Goal: Task Accomplishment & Management: Complete application form

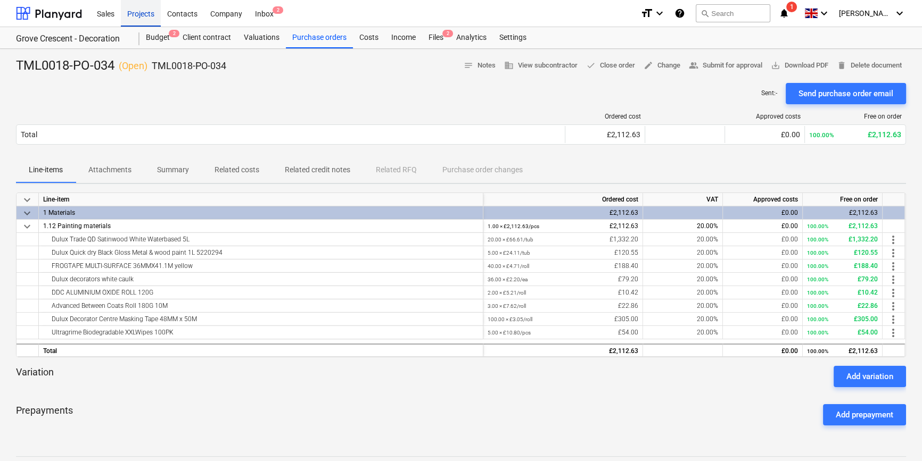
click at [145, 14] on div "Projects" at bounding box center [141, 12] width 40 height 27
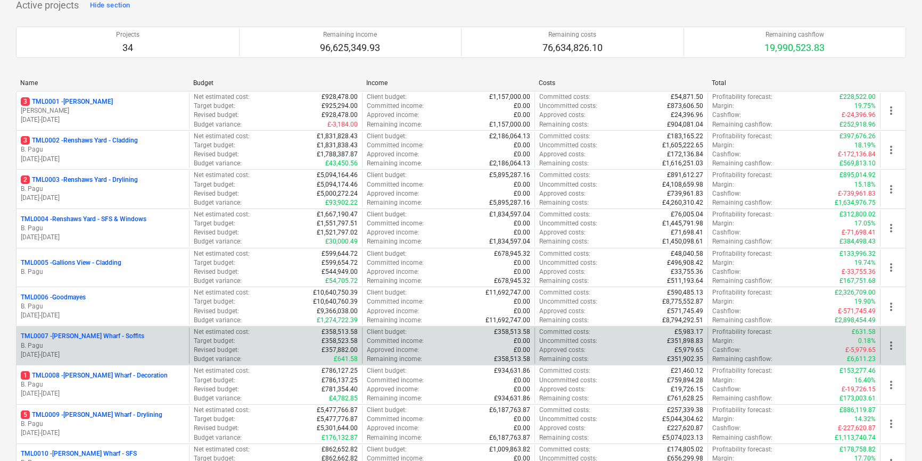
scroll to position [96, 0]
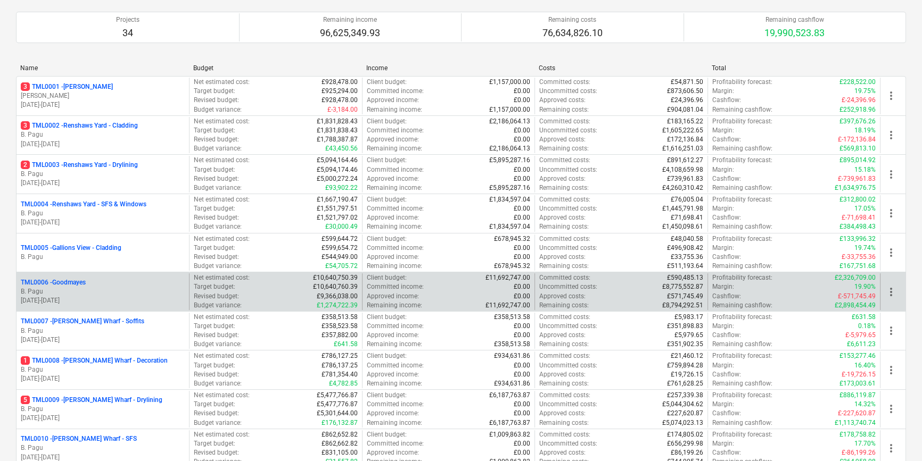
click at [89, 293] on p "B. Pagu" at bounding box center [103, 291] width 164 height 9
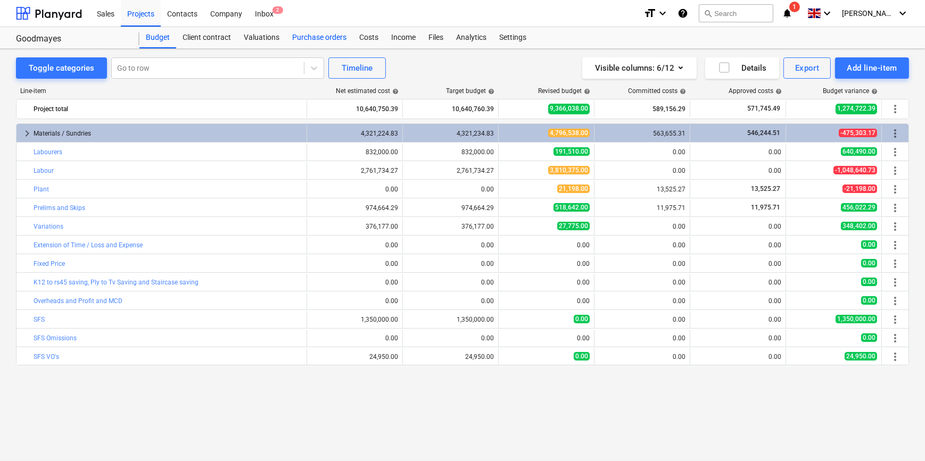
click at [329, 37] on div "Purchase orders" at bounding box center [319, 37] width 67 height 21
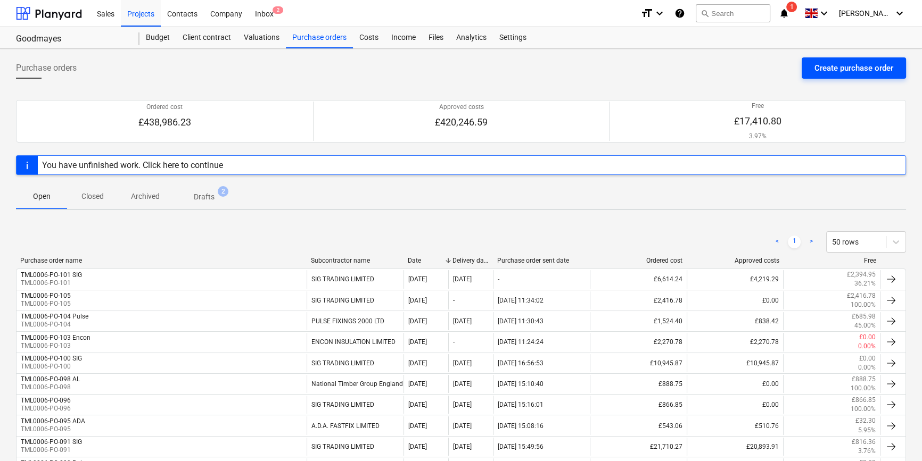
click at [826, 70] on div "Create purchase order" at bounding box center [853, 68] width 79 height 14
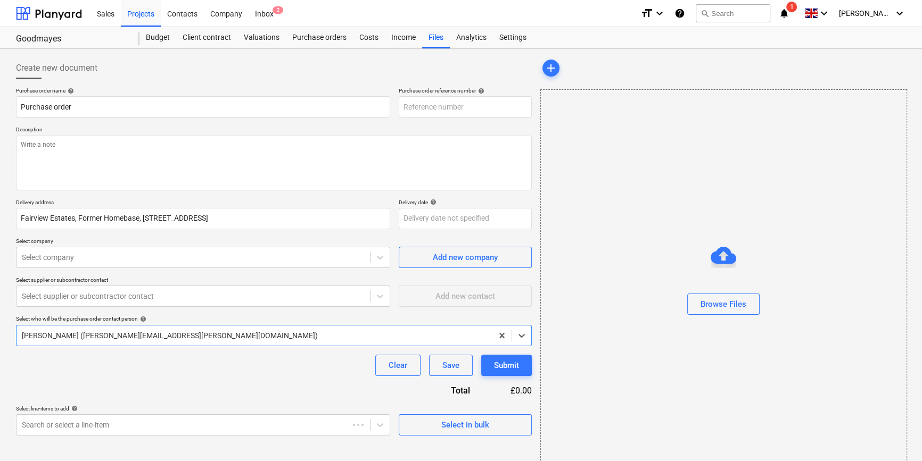
type textarea "x"
type input "TML0006-PO-108"
drag, startPoint x: 466, startPoint y: 107, endPoint x: 400, endPoint y: 105, distance: 66.0
click at [400, 105] on input "TML0006-PO-108" at bounding box center [465, 106] width 133 height 21
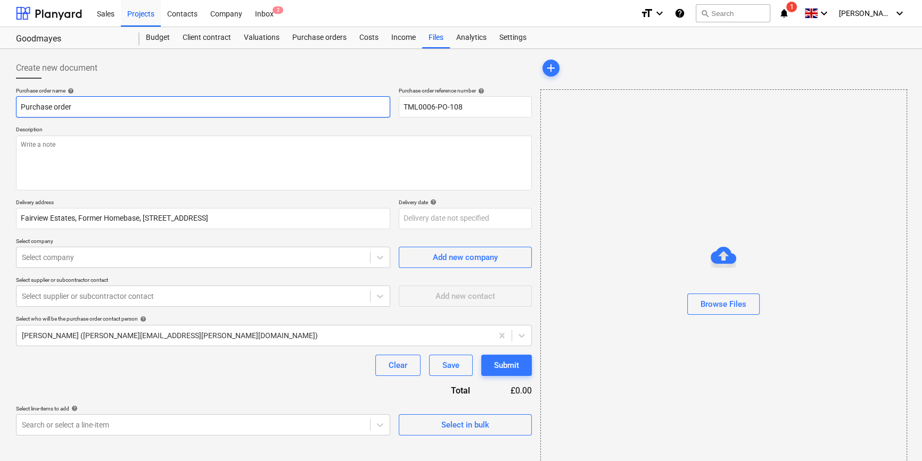
drag, startPoint x: 73, startPoint y: 107, endPoint x: 17, endPoint y: 106, distance: 56.4
click at [17, 106] on input "Purchase order" at bounding box center [203, 106] width 374 height 21
type textarea "x"
paste input "TML0006-PO-108"
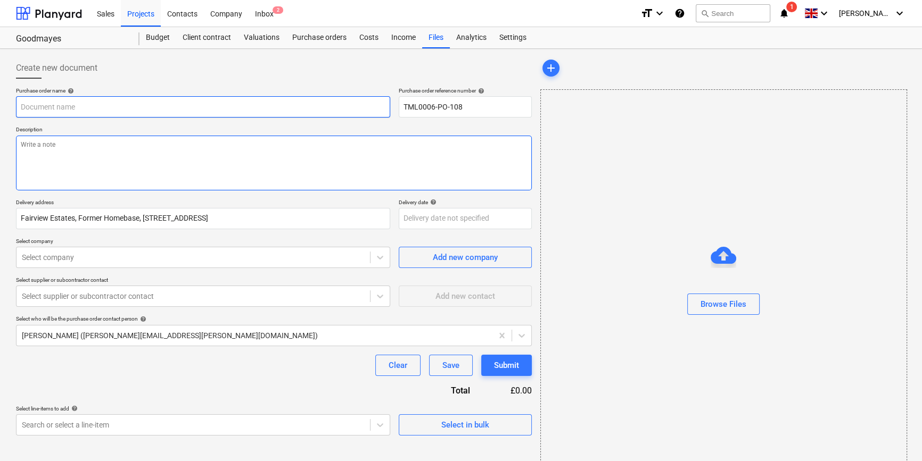
type textarea "x"
type input "TML0006-PO-108"
type textarea "x"
type input "TML0006-PO-108"
type textarea "x"
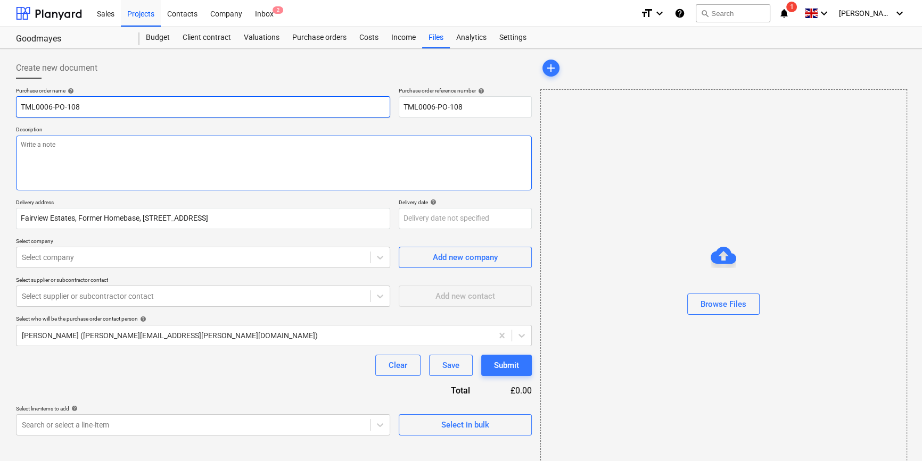
type input "TML0006-PO-108 E"
type textarea "x"
type input "TML0006-PO-108 En"
type textarea "x"
type input "TML0006-PO-108 Enc"
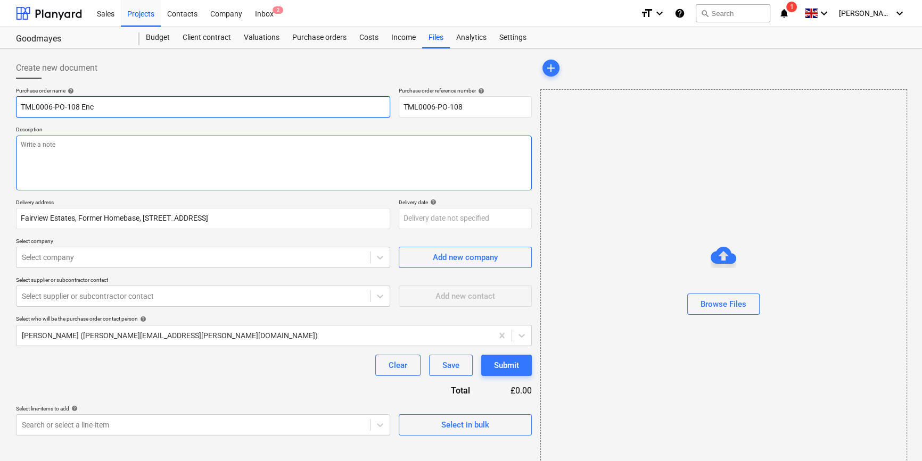
type textarea "x"
type input "TML0006-PO-108 Enco"
type textarea "x"
type input "TML0006-PO-108 Encon"
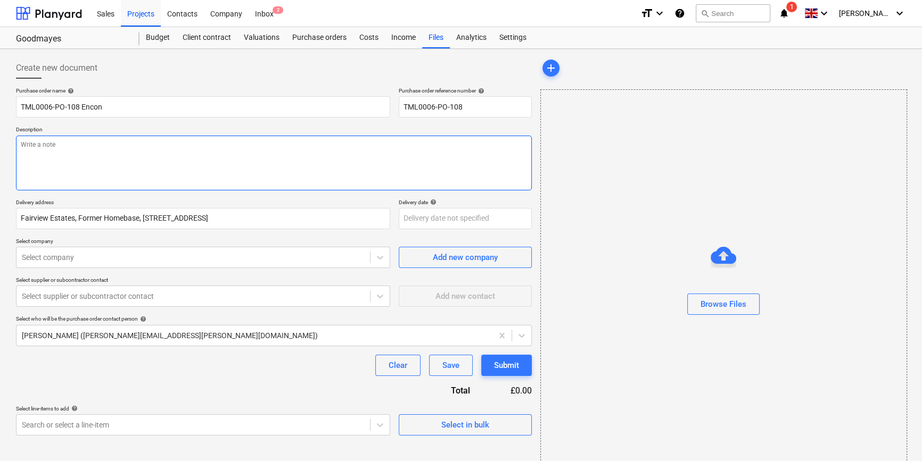
click at [69, 169] on textarea at bounding box center [274, 163] width 516 height 55
type textarea "x"
type textarea "S"
type textarea "x"
type textarea "Si"
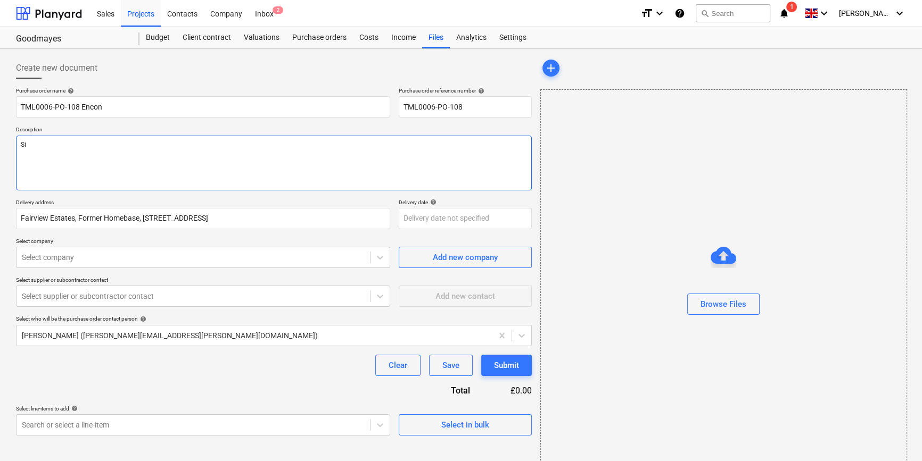
type textarea "x"
type textarea "Sit"
type textarea "x"
type textarea "Site"
type textarea "x"
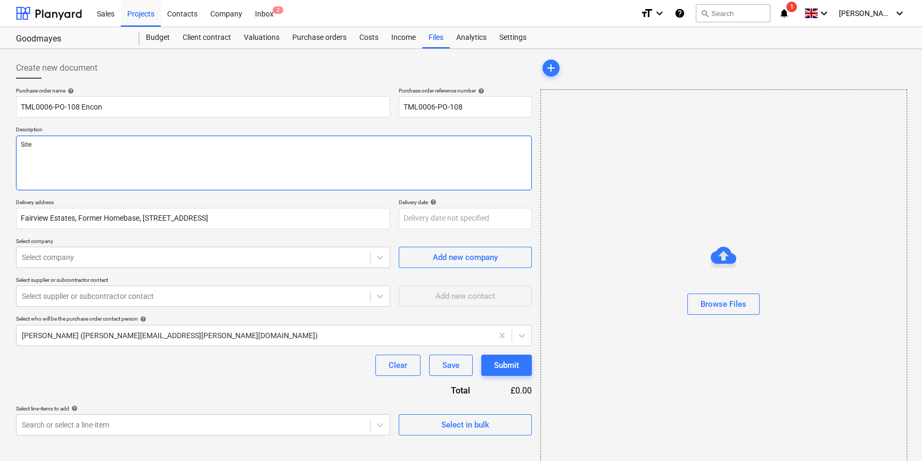
type textarea "Site"
type textarea "x"
type textarea "Site c"
type textarea "x"
type textarea "Site co"
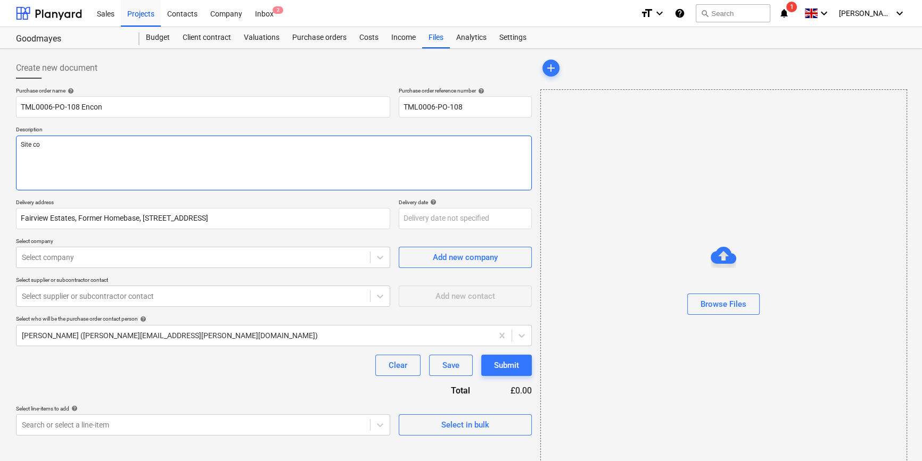
type textarea "x"
type textarea "Site con"
type textarea "x"
type textarea "Site cont"
type textarea "x"
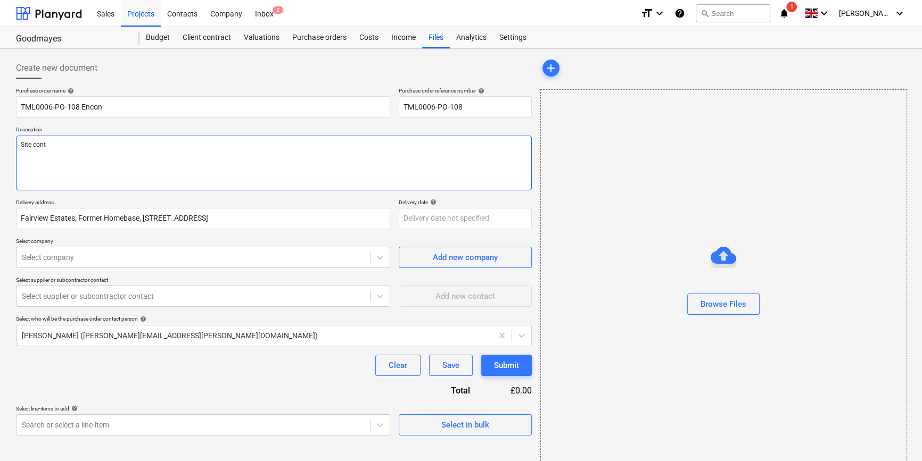
type textarea "Site conta"
type textarea "x"
type textarea "Site contac"
type textarea "x"
type textarea "Site contact"
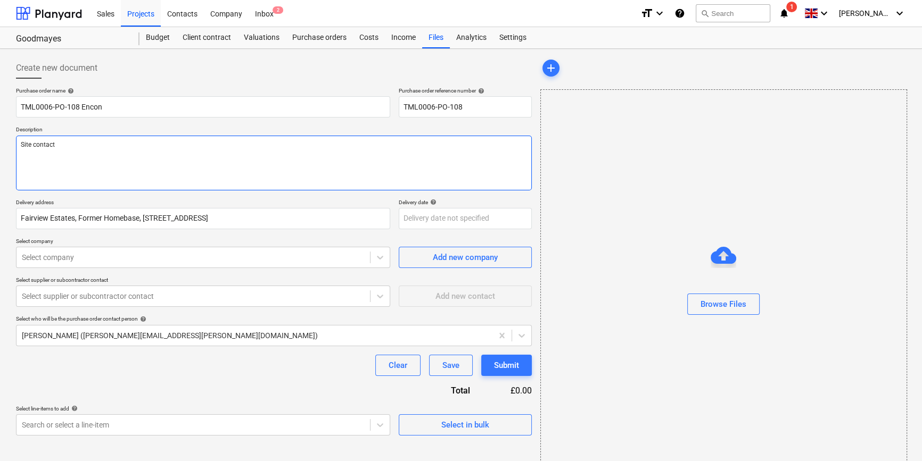
type textarea "x"
type textarea "Site contact"
type textarea "x"
type textarea "Site contact D"
type textarea "x"
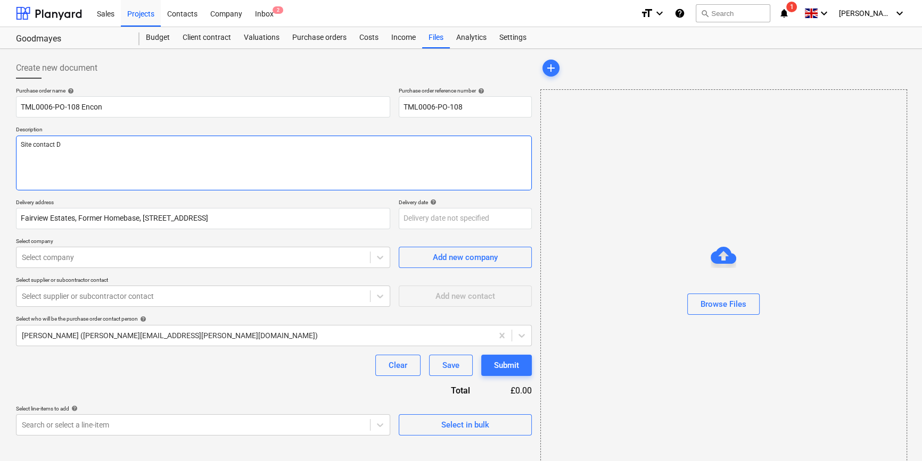
type textarea "Site contact Da"
type textarea "x"
type textarea "Site contact [PERSON_NAME]"
type textarea "x"
type textarea "Site contact [PERSON_NAME]"
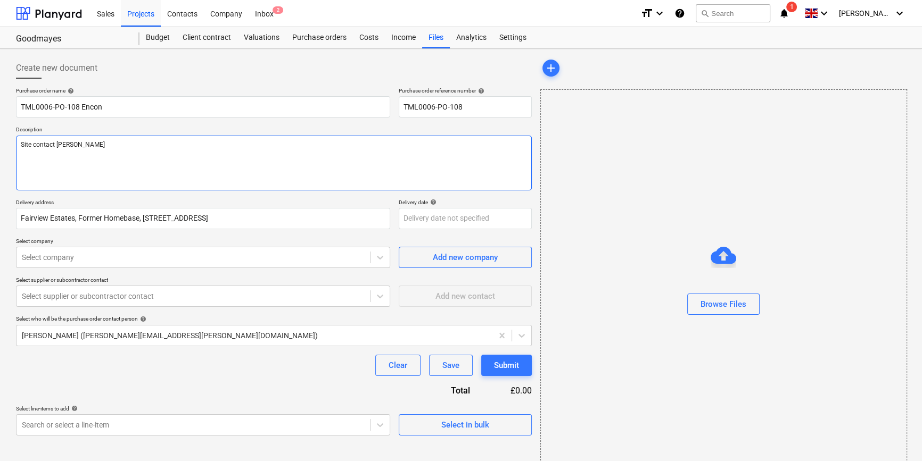
type textarea "x"
type textarea "Site contact [PERSON_NAME]"
type textarea "x"
type textarea "Site contact [PERSON_NAME]"
type textarea "x"
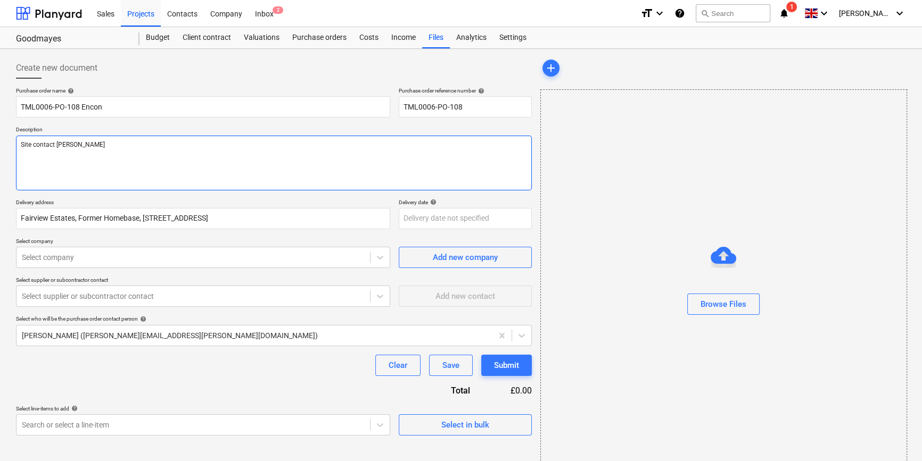
type textarea "Site contact [PERSON_NAME]"
click at [93, 145] on textarea "Site contact [PERSON_NAME]" at bounding box center [274, 163] width 516 height 55
paste textarea "07427641453"
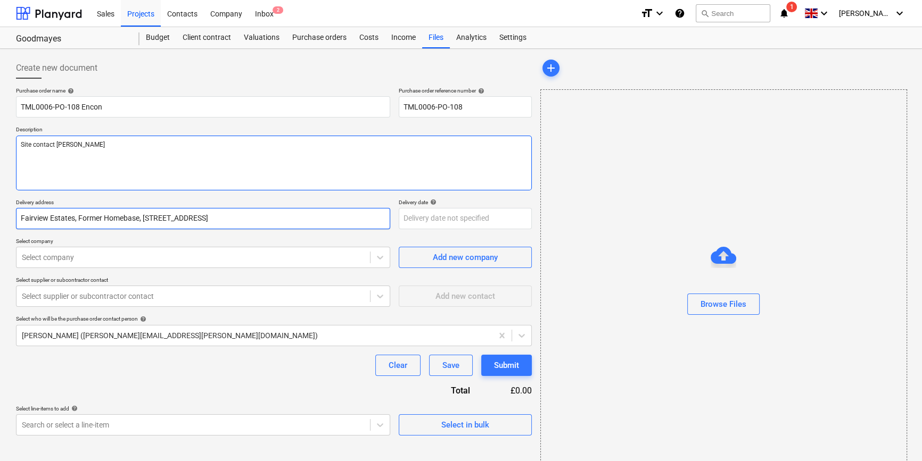
type textarea "x"
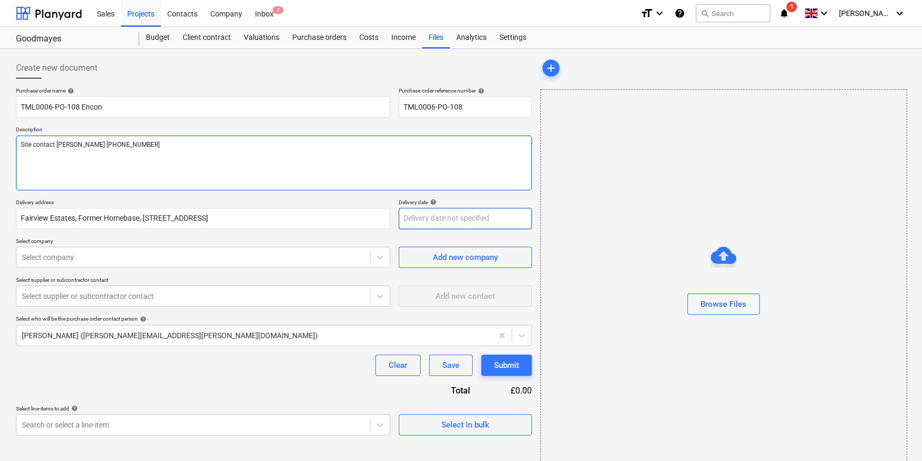
type textarea "Site contact [PERSON_NAME] [PHONE_NUMBER]"
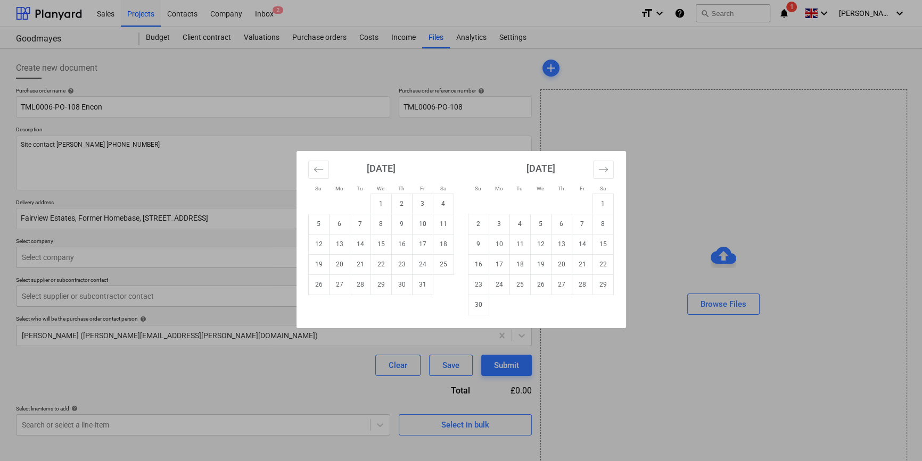
click at [426, 219] on body "Sales Projects Contacts Company Inbox 2 format_size keyboard_arrow_down help se…" at bounding box center [461, 230] width 922 height 461
click at [342, 226] on td "6" at bounding box center [339, 224] width 21 height 20
type textarea "x"
type input "[DATE]"
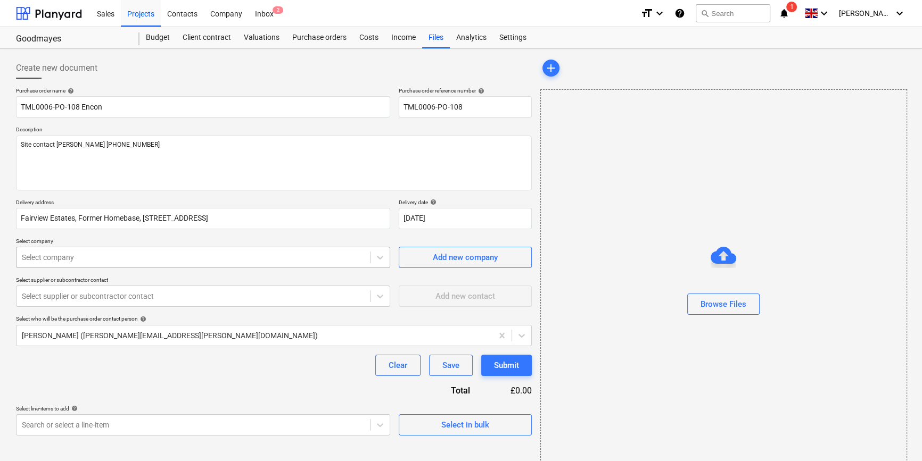
click at [196, 260] on div at bounding box center [193, 257] width 343 height 11
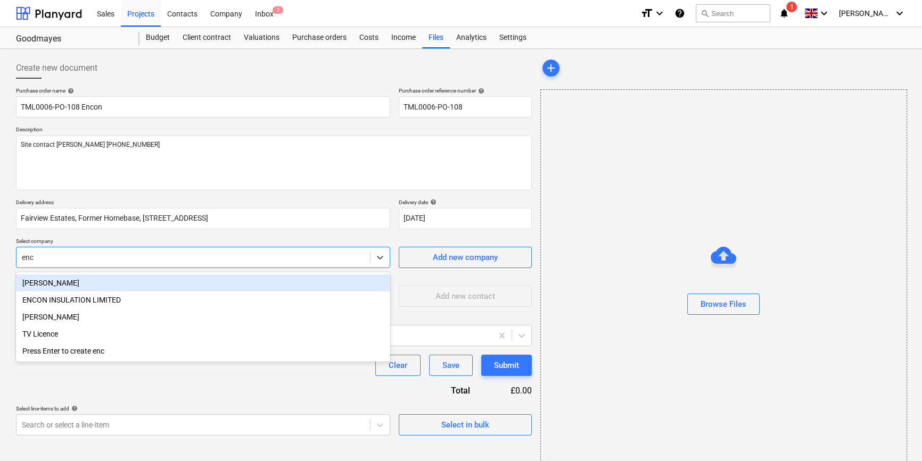
type input "enco"
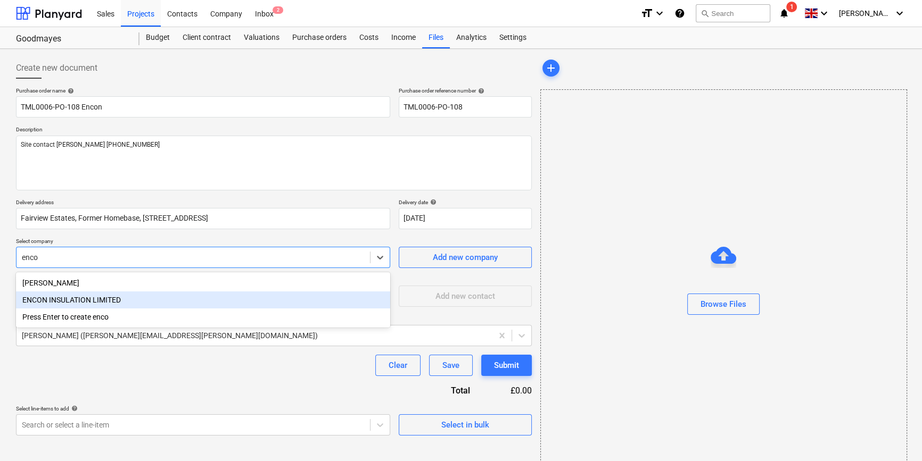
click at [109, 298] on div "ENCON INSULATION LIMITED" at bounding box center [203, 300] width 374 height 17
type textarea "x"
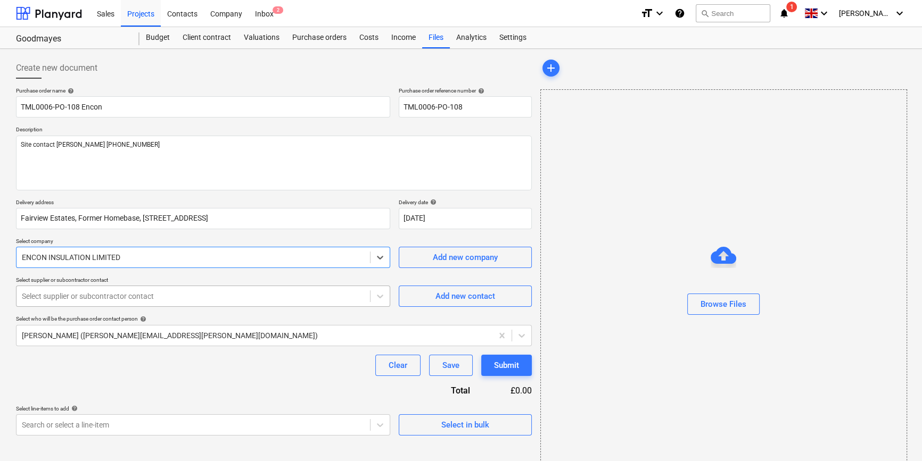
click at [110, 298] on div at bounding box center [193, 296] width 343 height 11
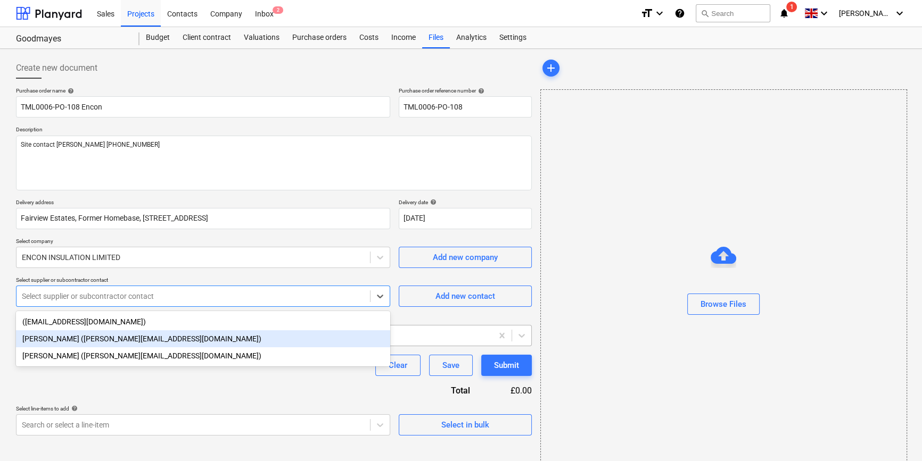
click at [100, 343] on div "[PERSON_NAME] ([PERSON_NAME][EMAIL_ADDRESS][DOMAIN_NAME])" at bounding box center [203, 338] width 374 height 17
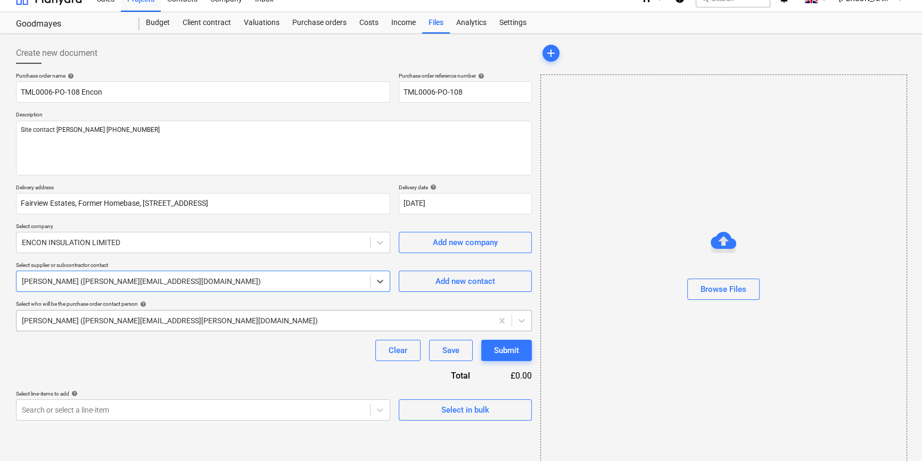
scroll to position [23, 0]
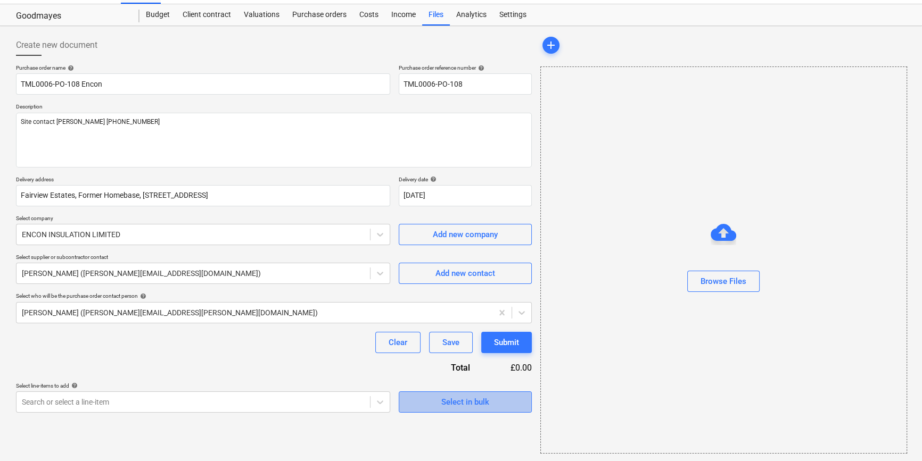
click at [453, 408] on div "Select in bulk" at bounding box center [465, 402] width 48 height 14
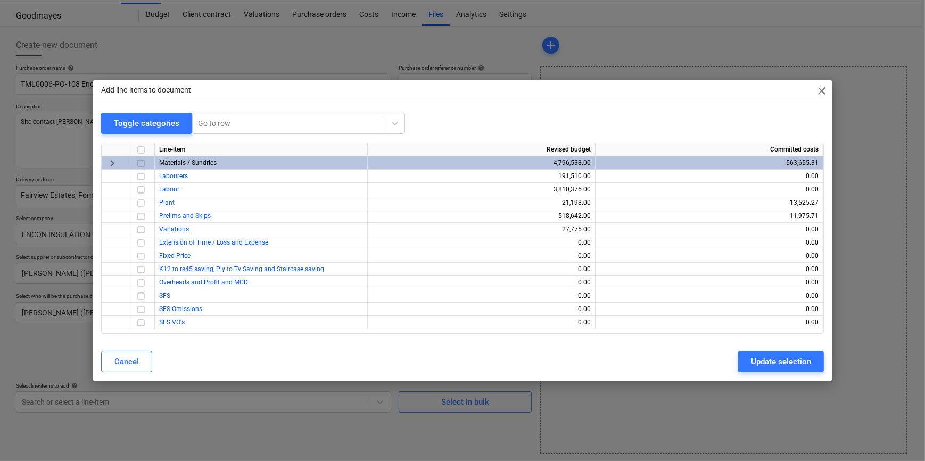
click at [143, 164] on input "checkbox" at bounding box center [141, 163] width 13 height 13
click at [772, 359] on div "Update selection" at bounding box center [781, 362] width 60 height 14
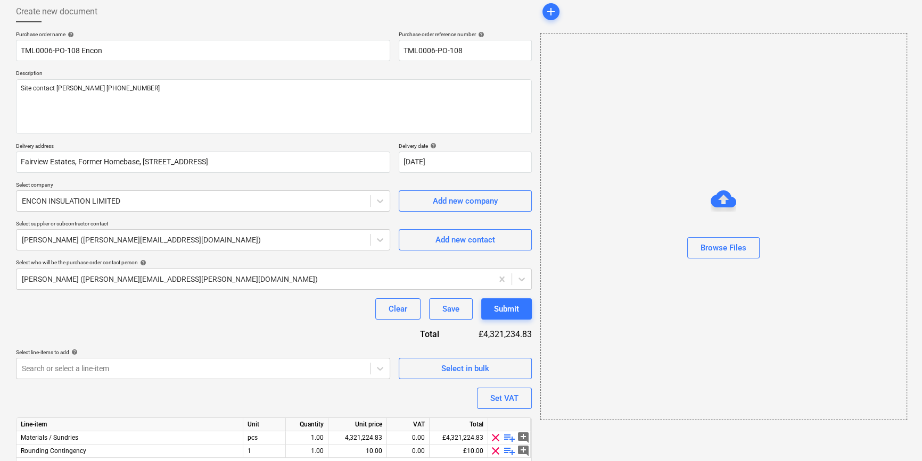
scroll to position [96, 0]
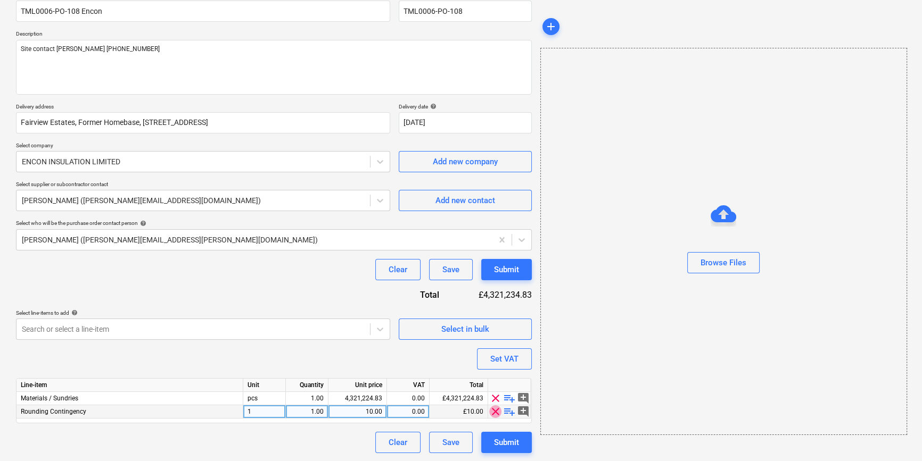
click at [494, 410] on span "clear" at bounding box center [495, 411] width 13 height 13
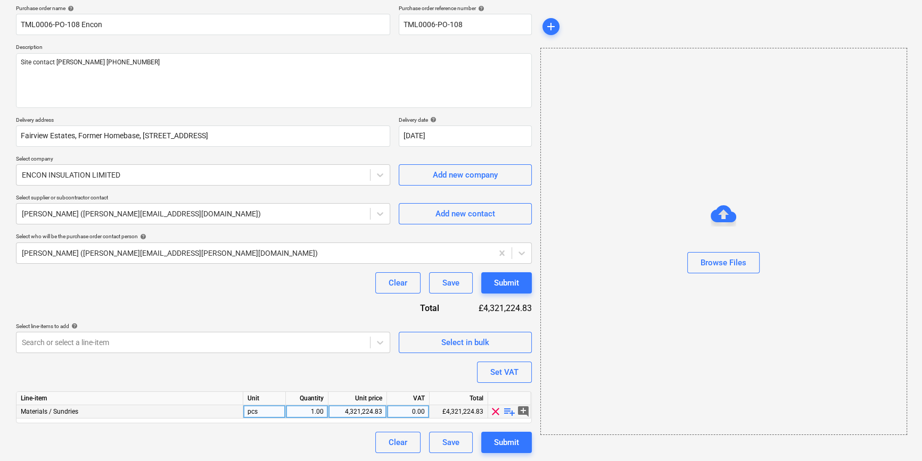
click at [509, 412] on span "playlist_add" at bounding box center [509, 411] width 13 height 13
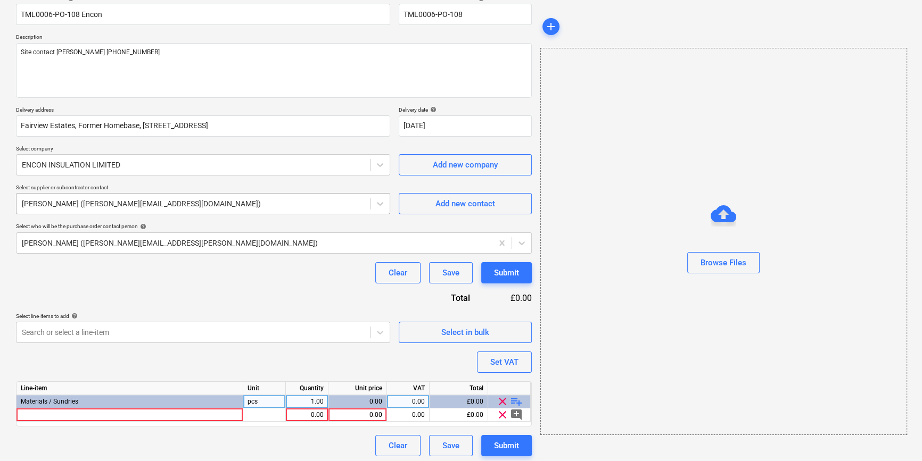
scroll to position [96, 0]
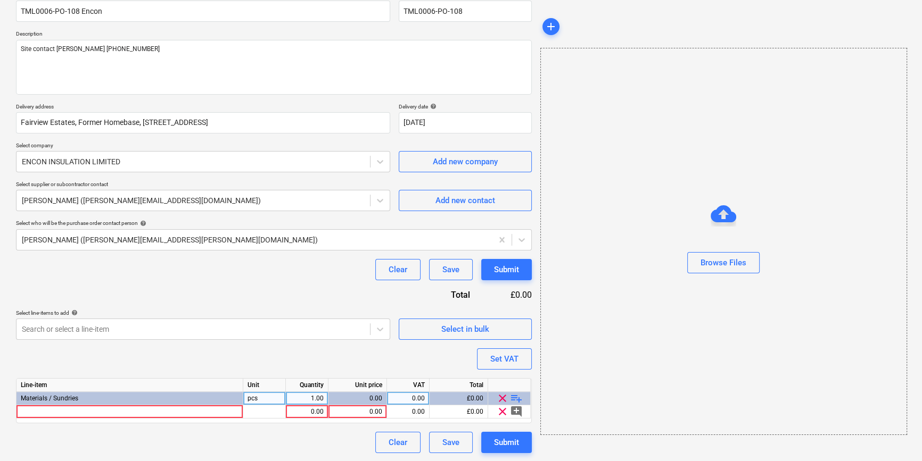
type textarea "x"
click at [53, 412] on div at bounding box center [129, 411] width 227 height 13
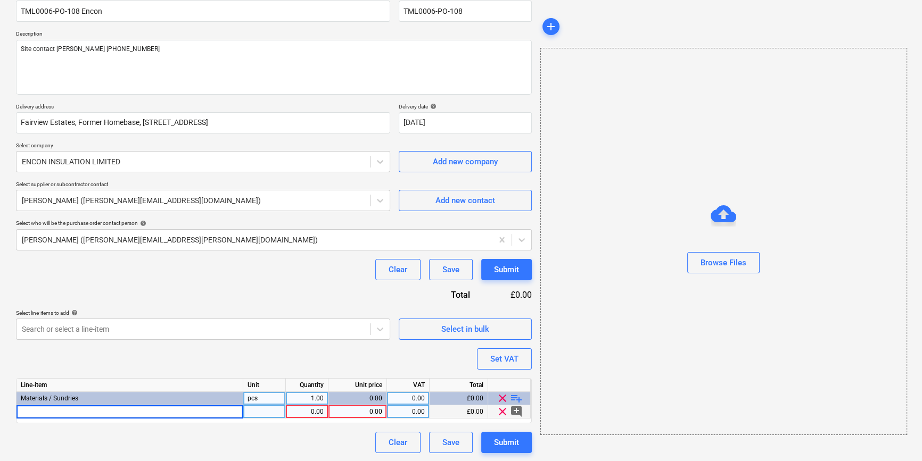
type input "[PERSON_NAME] JOGLD CR TEE 1.2 M WHITE DX24TH120W (60)"
type textarea "x"
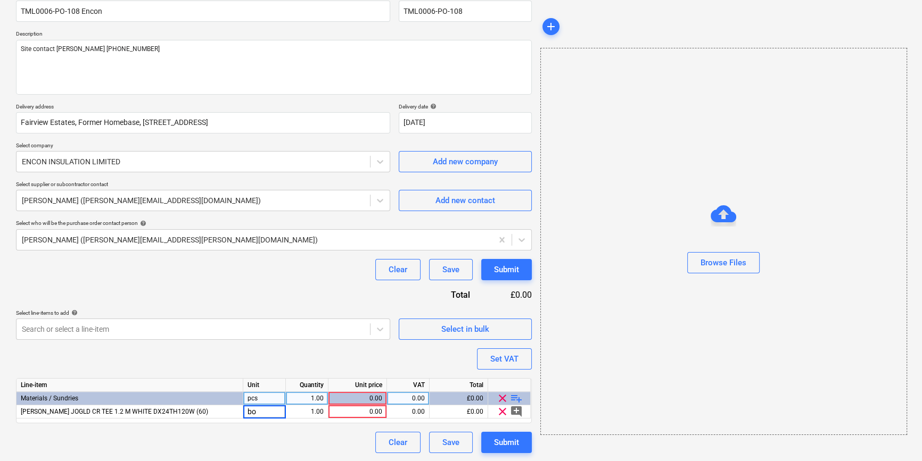
type input "box"
type textarea "x"
type input "10"
type textarea "x"
type input "87"
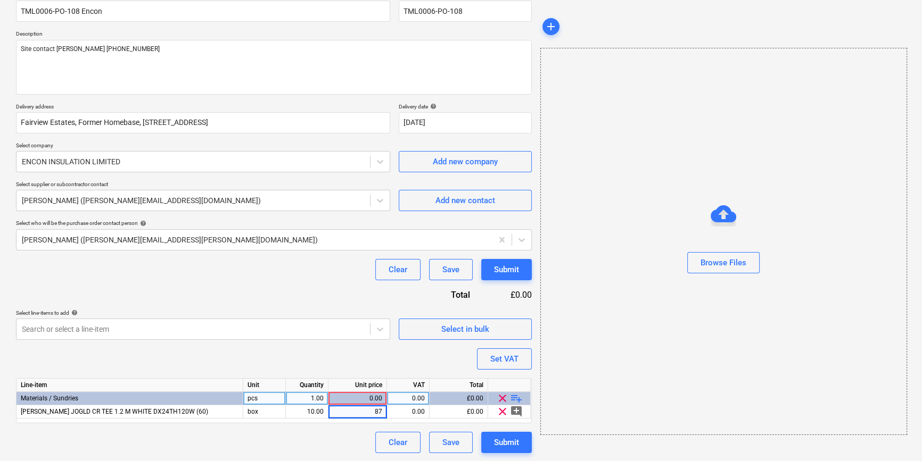
type textarea "x"
type input "87.12"
type textarea "x"
type input "20"
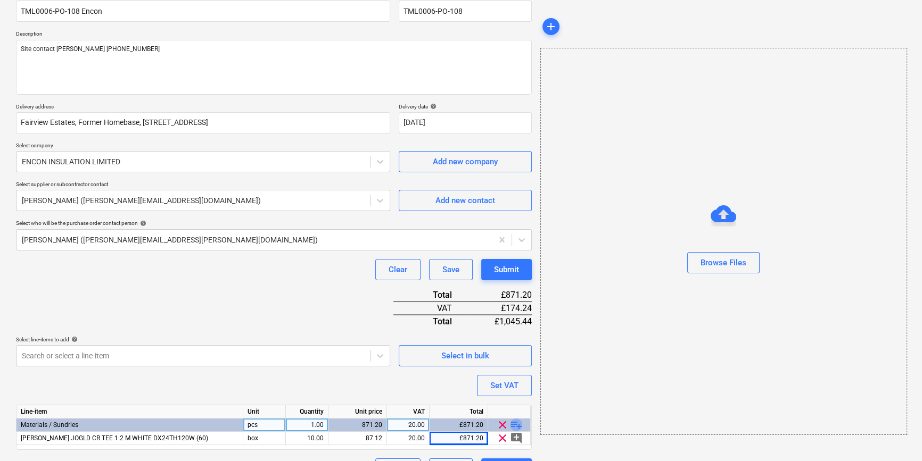
click at [515, 426] on span "playlist_add" at bounding box center [516, 425] width 13 height 13
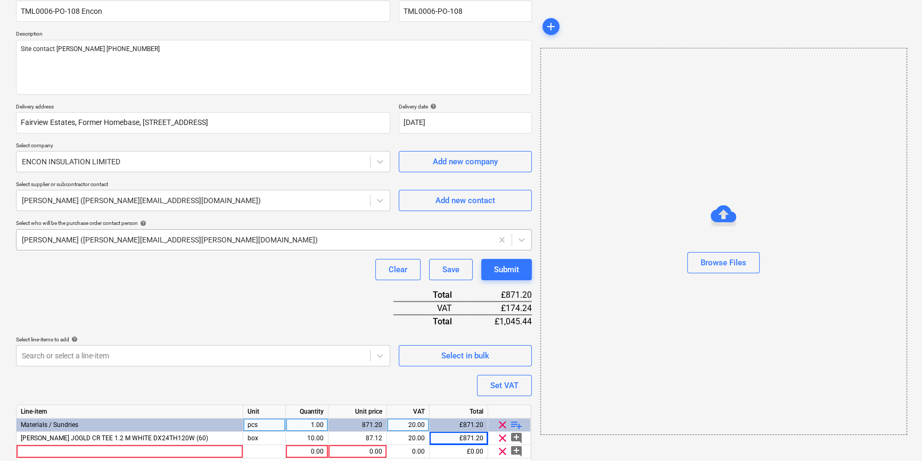
type textarea "x"
click at [30, 449] on div at bounding box center [129, 451] width 227 height 13
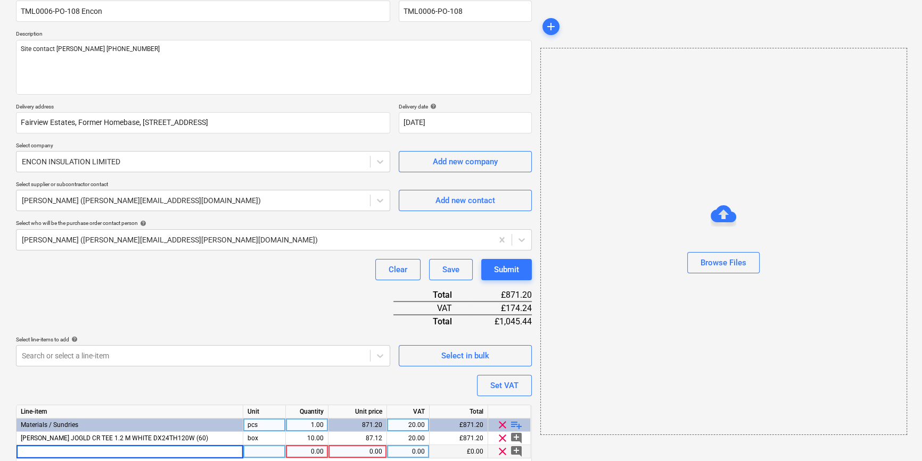
type input "[PERSON_NAME] JOGLD CR TEE 0.6M WHITE DX24TS60W (60)"
type textarea "x"
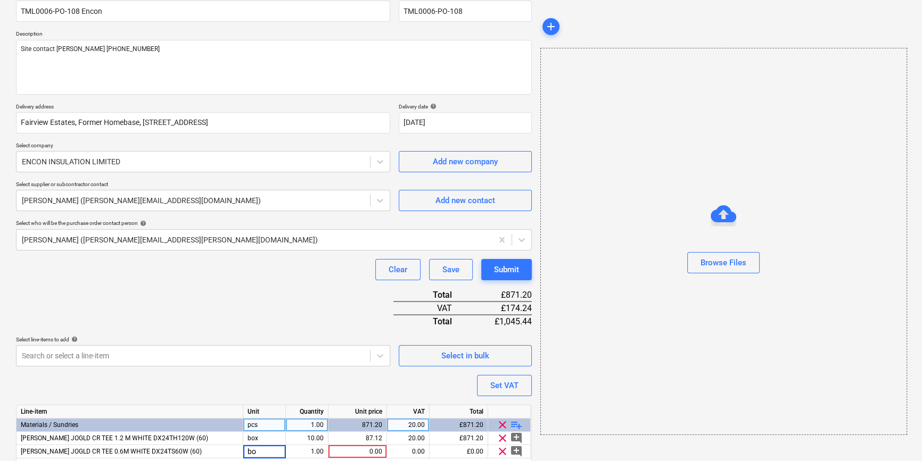
type input "box"
type textarea "x"
type input "10"
type textarea "x"
type input "43.56"
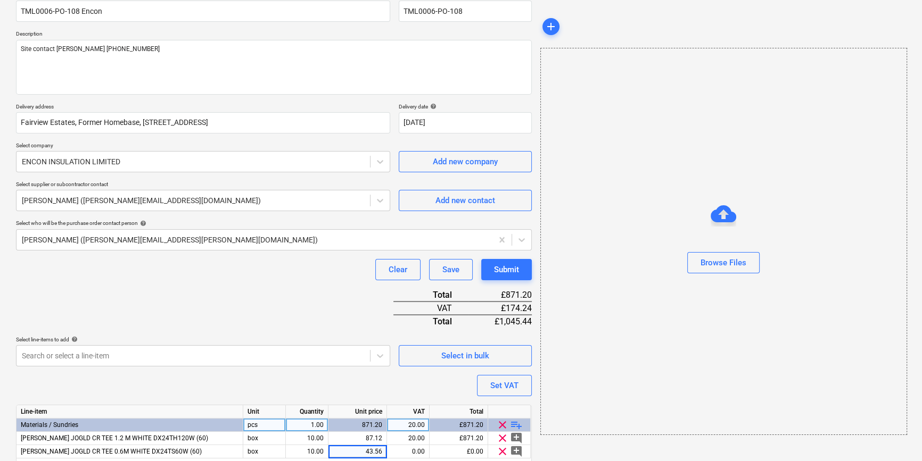
type textarea "x"
type input "20"
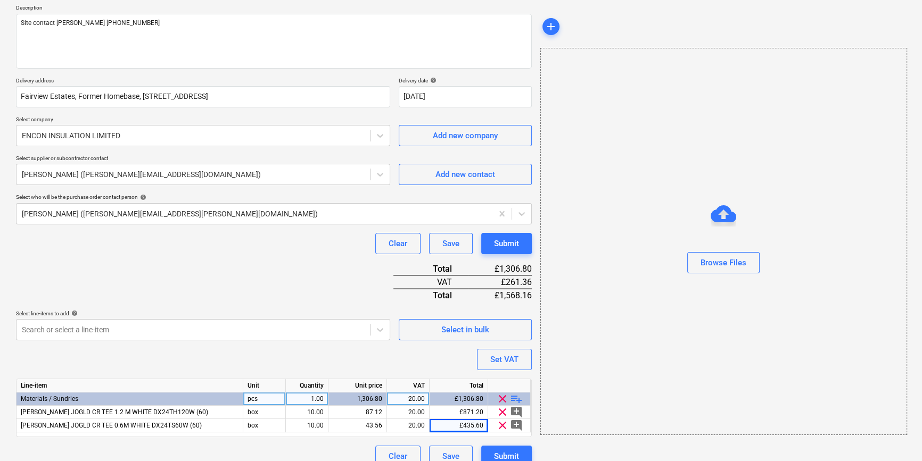
scroll to position [136, 0]
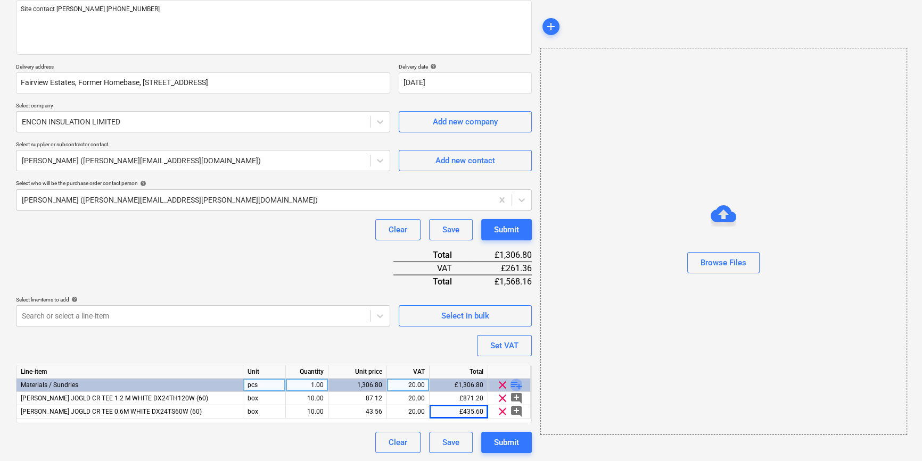
click at [514, 383] on span "playlist_add" at bounding box center [516, 385] width 13 height 13
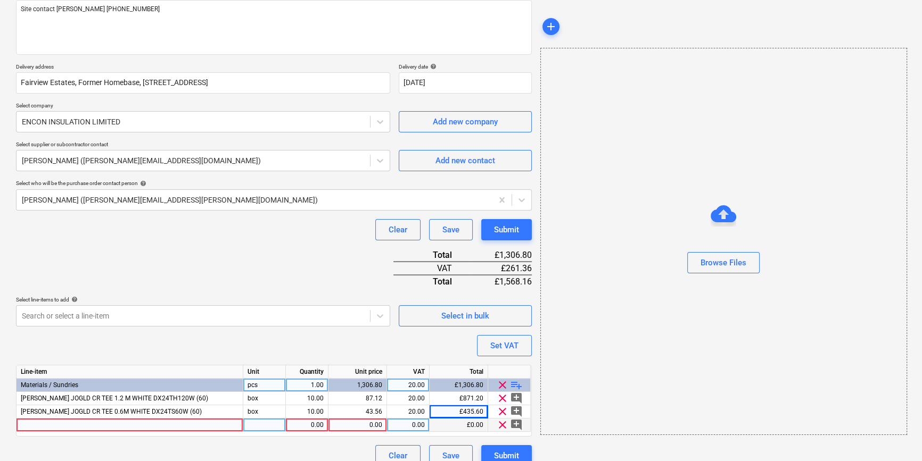
click at [98, 425] on div at bounding box center [129, 425] width 227 height 13
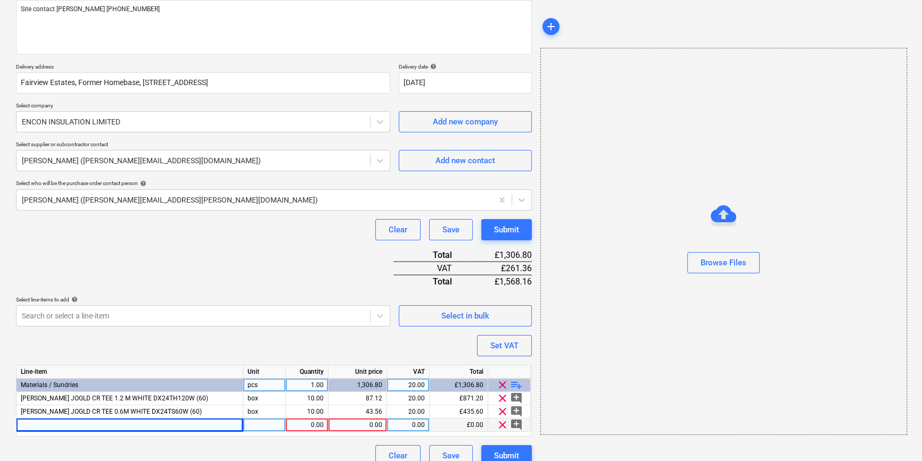
type textarea "x"
click at [33, 423] on div at bounding box center [129, 425] width 227 height 13
type input "[PERSON_NAME] MAIN RUNNER 3.7M WHITE DX324TH370W (20)"
type textarea "x"
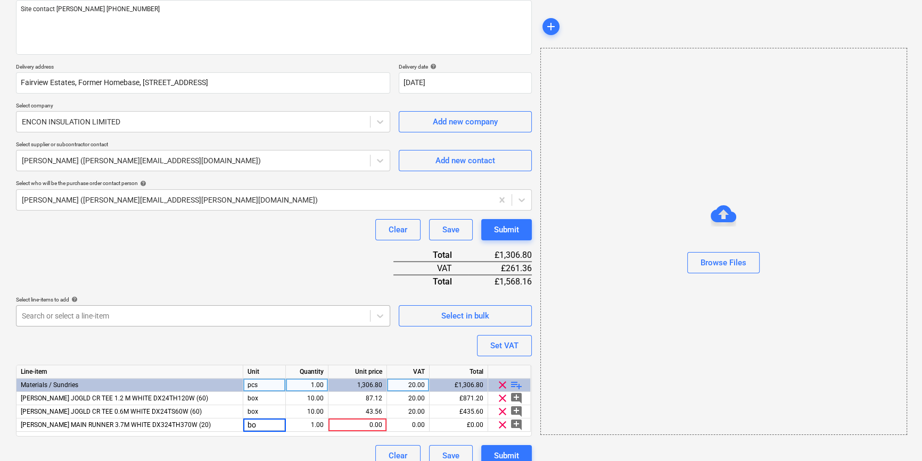
type input "box"
type textarea "x"
type input "13"
type textarea "x"
type input "89.54"
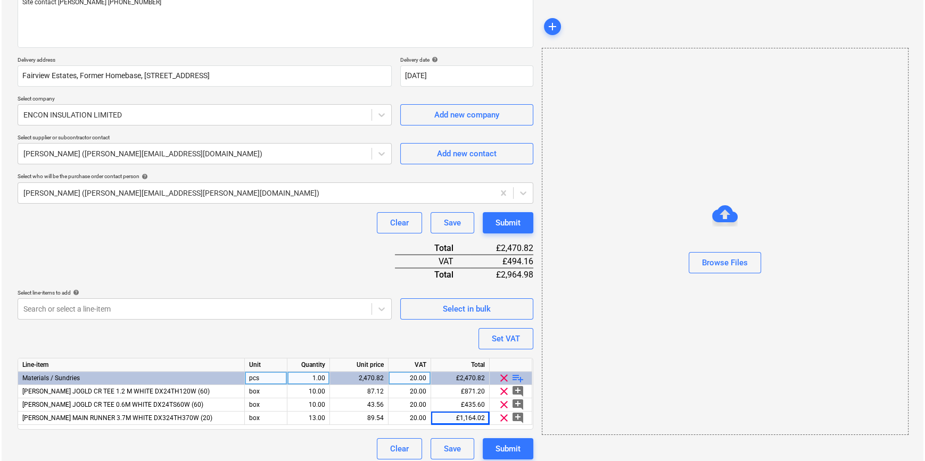
scroll to position [149, 0]
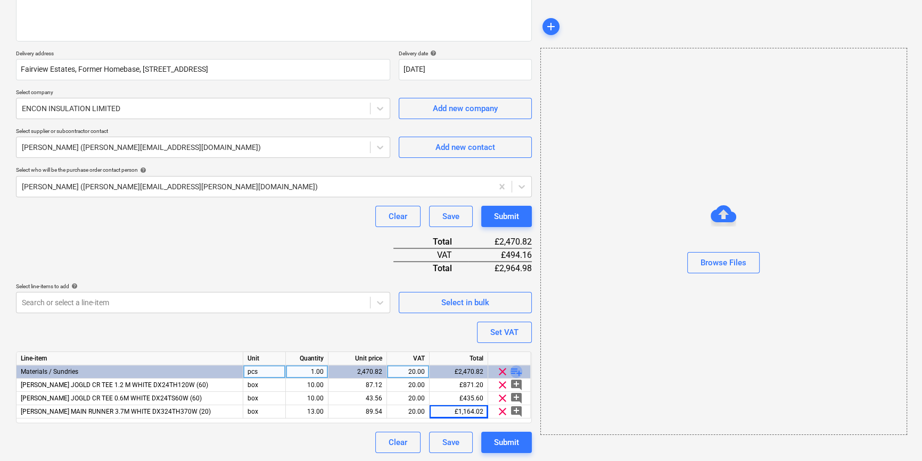
click at [515, 371] on span "playlist_add" at bounding box center [516, 372] width 13 height 13
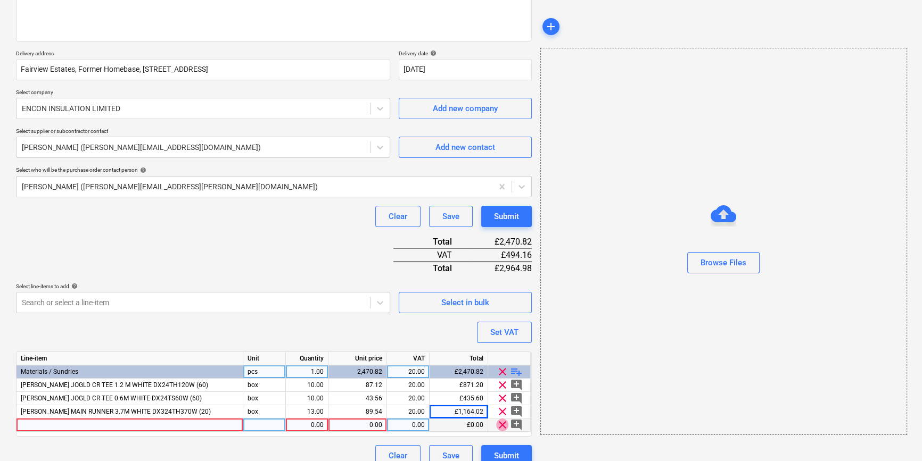
click at [502, 427] on span "clear" at bounding box center [502, 425] width 13 height 13
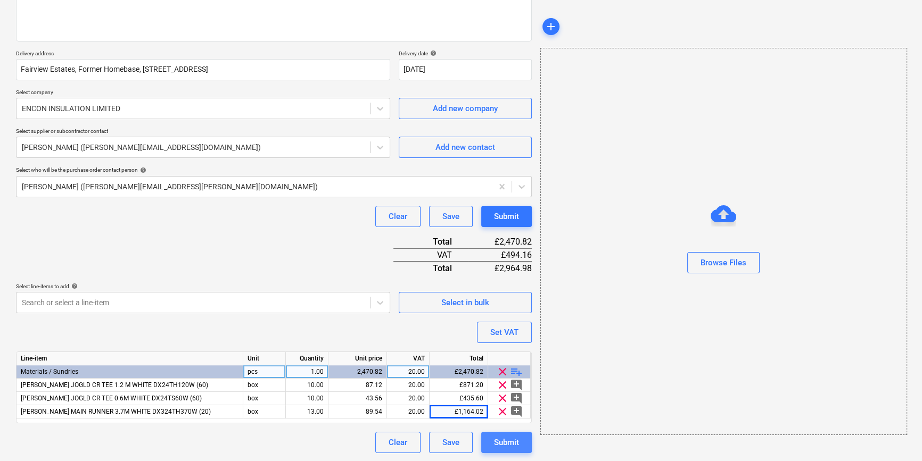
click at [509, 444] on div "Submit" at bounding box center [506, 443] width 25 height 14
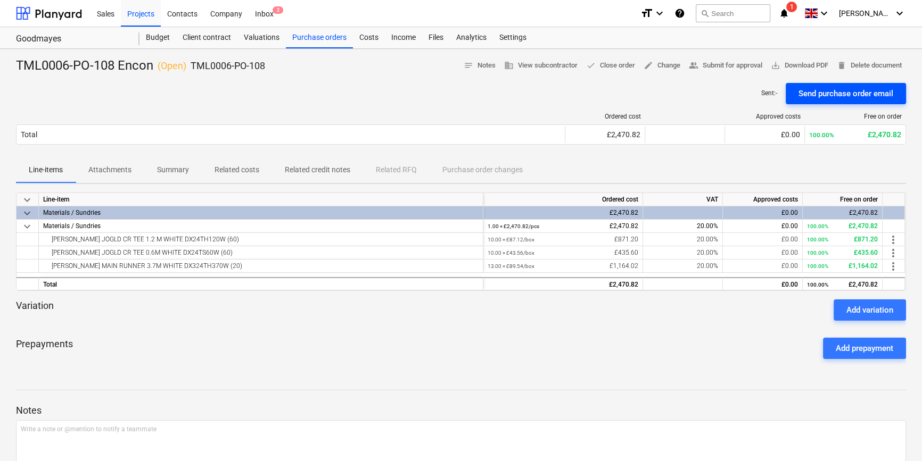
click at [830, 95] on div "Send purchase order email" at bounding box center [845, 94] width 95 height 14
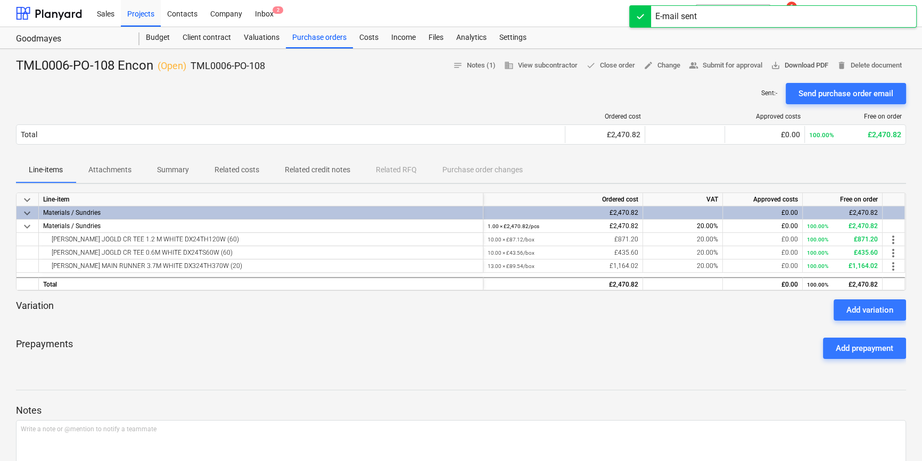
click at [810, 66] on span "save_alt Download PDF" at bounding box center [799, 66] width 57 height 12
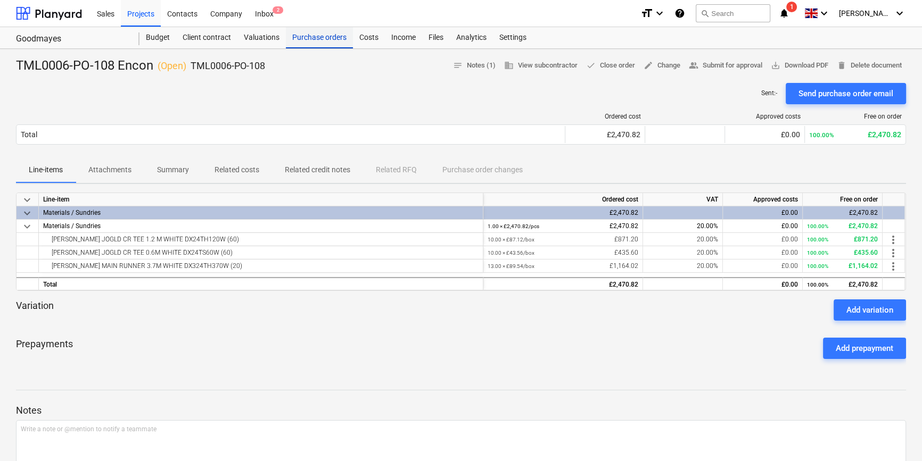
click at [302, 37] on div "Purchase orders" at bounding box center [319, 37] width 67 height 21
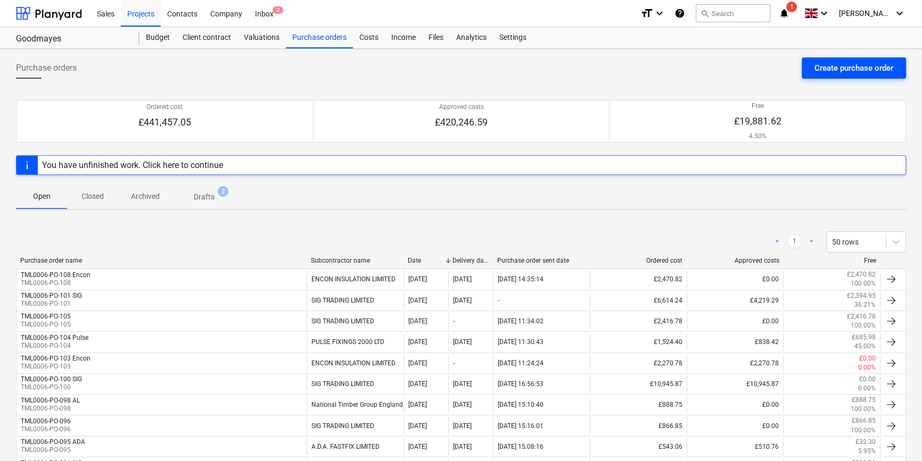
click at [862, 67] on div "Create purchase order" at bounding box center [853, 68] width 79 height 14
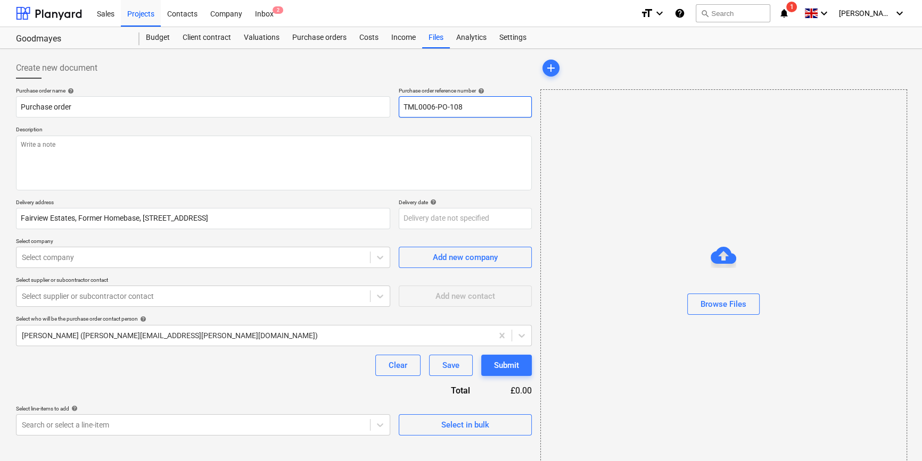
click at [471, 106] on input "TML0006-PO-108" at bounding box center [465, 106] width 133 height 21
type textarea "x"
type input "TML0006-PO-10"
type textarea "x"
drag, startPoint x: 463, startPoint y: 107, endPoint x: 403, endPoint y: 109, distance: 59.6
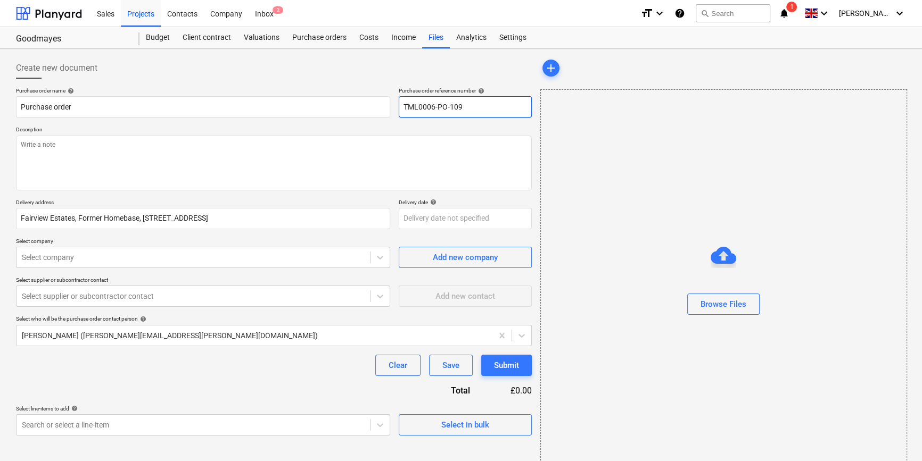
click at [403, 109] on input "TML0006-PO-109" at bounding box center [465, 106] width 133 height 21
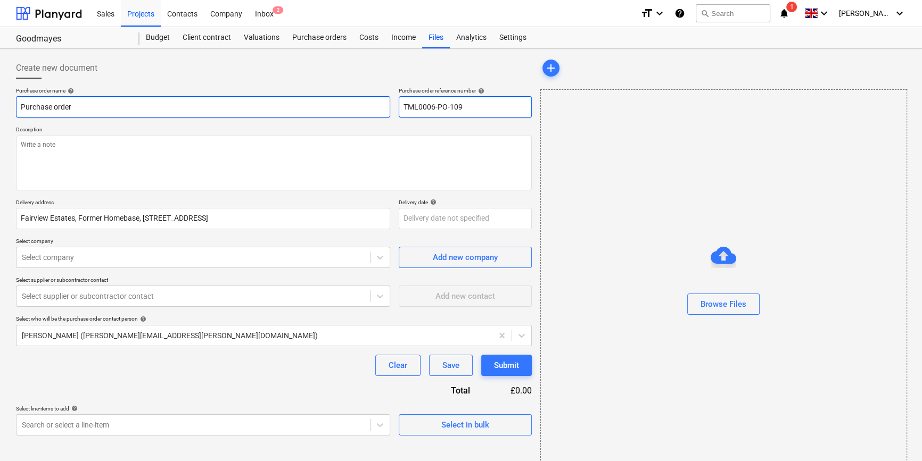
type input "TML0006-PO-109"
drag, startPoint x: 75, startPoint y: 107, endPoint x: 21, endPoint y: 103, distance: 54.4
click at [21, 103] on input "Purchase order" at bounding box center [203, 106] width 374 height 21
type textarea "x"
paste input "TML0006-PO-109"
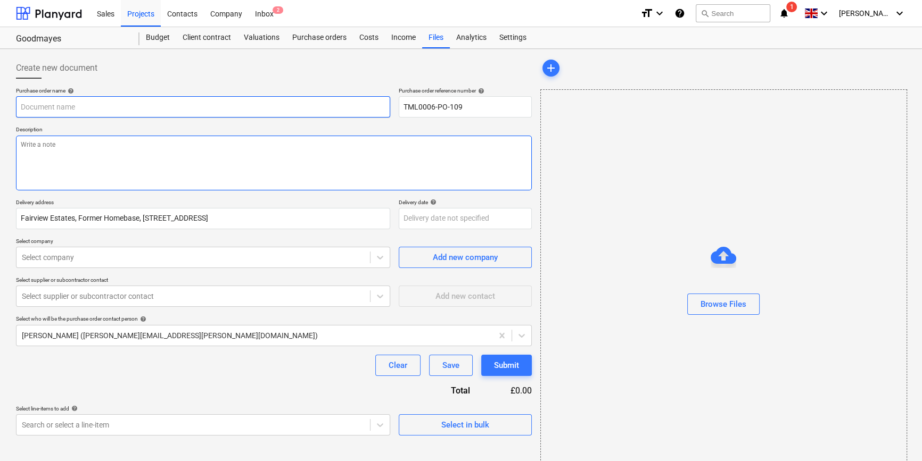
type textarea "x"
type input "TML0006-PO-109"
type textarea "x"
type input "TML0006-PO-109"
type textarea "x"
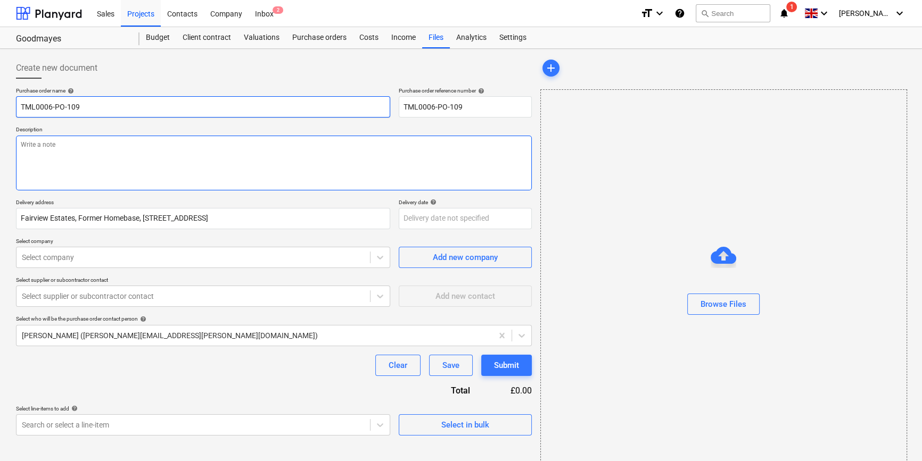
type input "TML0006-PO-109 A"
type textarea "x"
type input "TML0006-PO-109 AD"
type textarea "x"
type input "TML0006-PO-109 ADA"
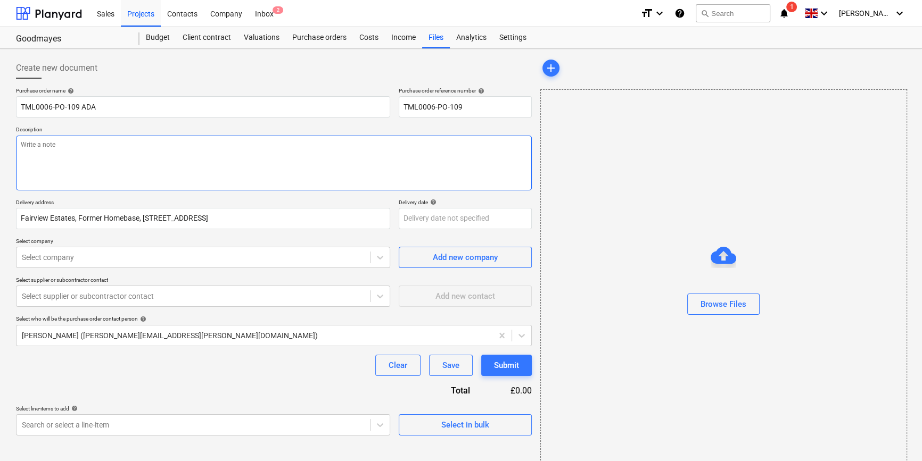
click at [52, 168] on textarea at bounding box center [274, 163] width 516 height 55
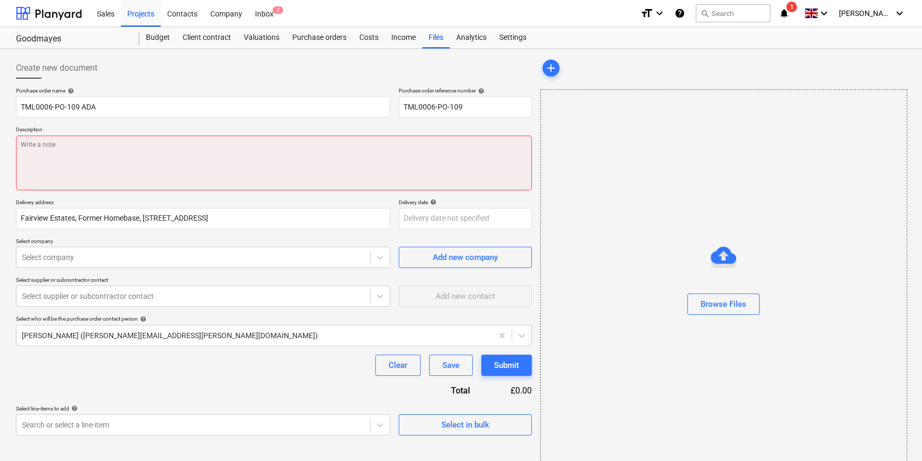
paste textarea "Site contact [PERSON_NAME] [PHONE_NUMBER]"
type textarea "x"
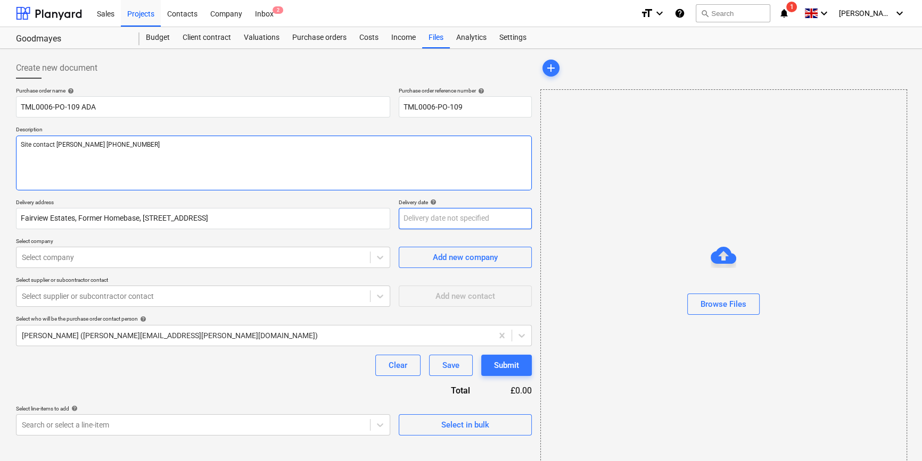
type textarea "Site contact [PERSON_NAME] [PHONE_NUMBER]"
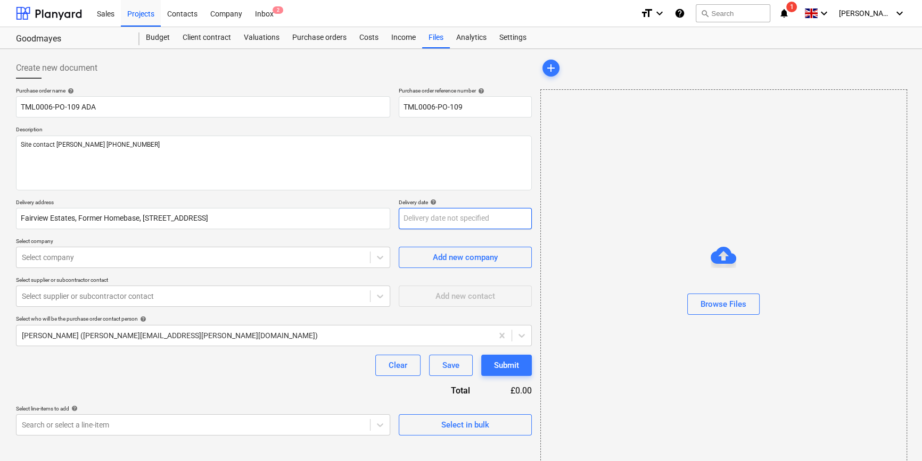
click at [427, 219] on body "Sales Projects Contacts Company Inbox 2 format_size keyboard_arrow_down help se…" at bounding box center [461, 230] width 922 height 461
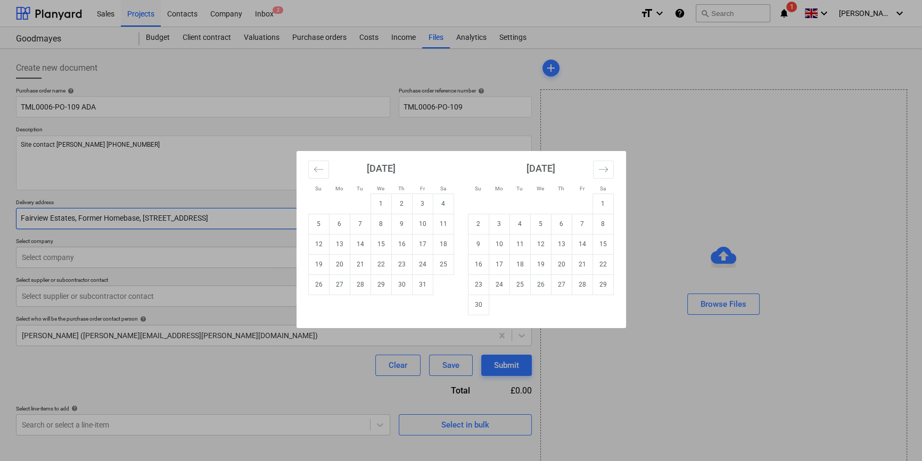
click at [340, 225] on td "6" at bounding box center [339, 224] width 21 height 20
type textarea "x"
type input "[DATE]"
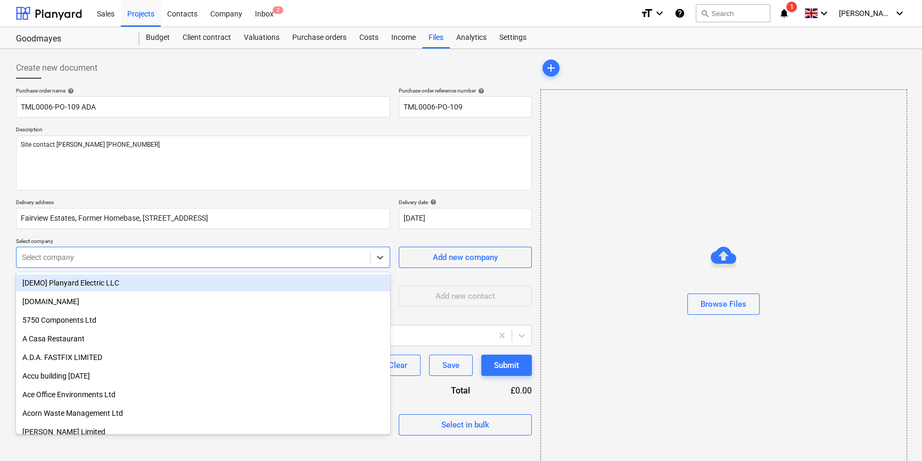
click at [174, 258] on div at bounding box center [193, 257] width 343 height 11
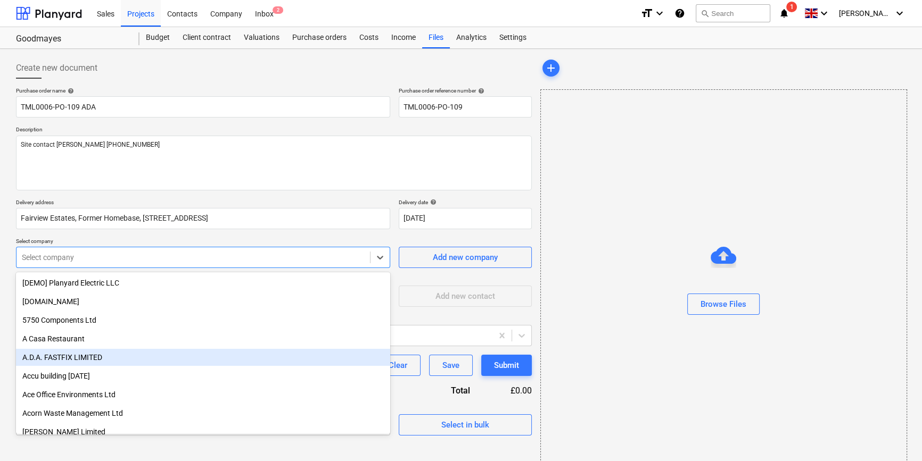
click at [118, 358] on div "A.D.A. FASTFIX LIMITED" at bounding box center [203, 357] width 374 height 17
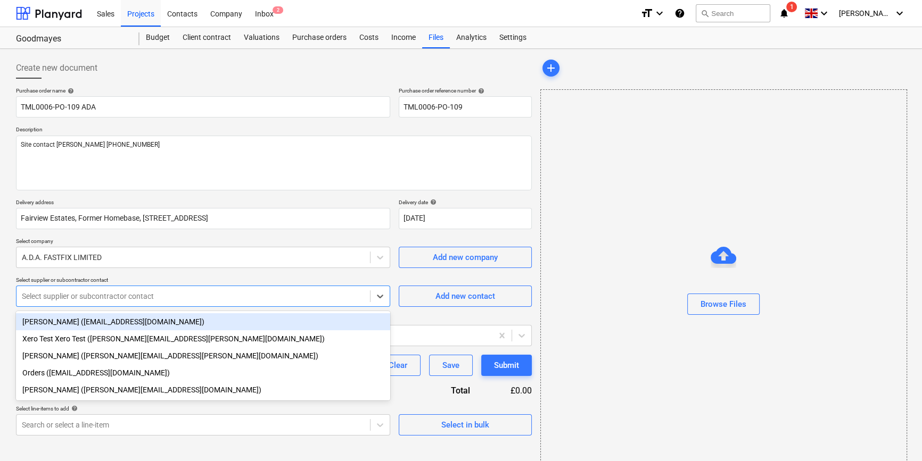
click at [127, 297] on div at bounding box center [193, 296] width 343 height 11
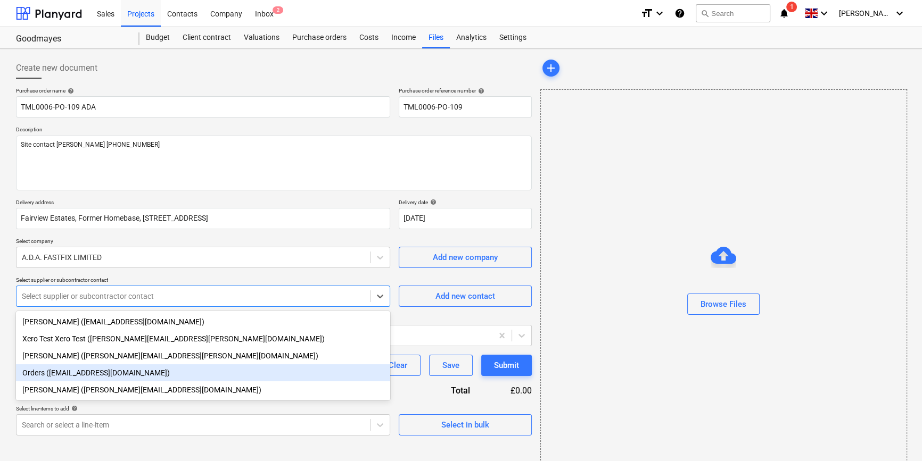
click at [111, 373] on div "Orders ([EMAIL_ADDRESS][DOMAIN_NAME])" at bounding box center [203, 373] width 374 height 17
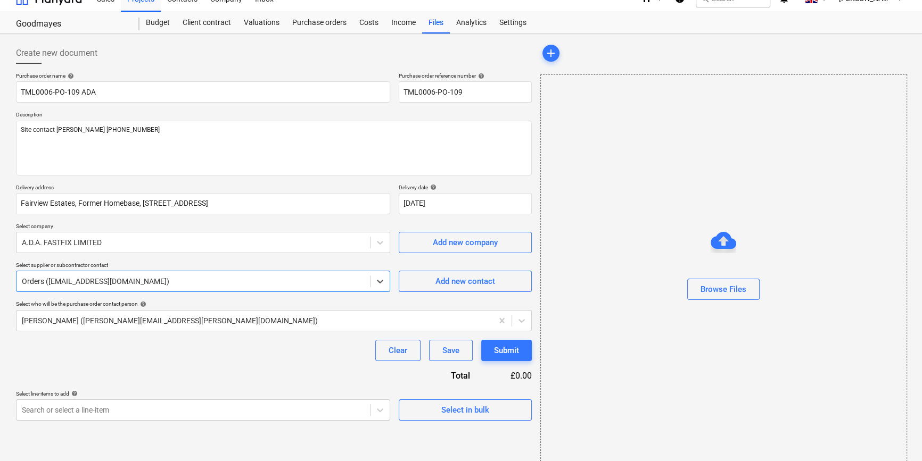
scroll to position [23, 0]
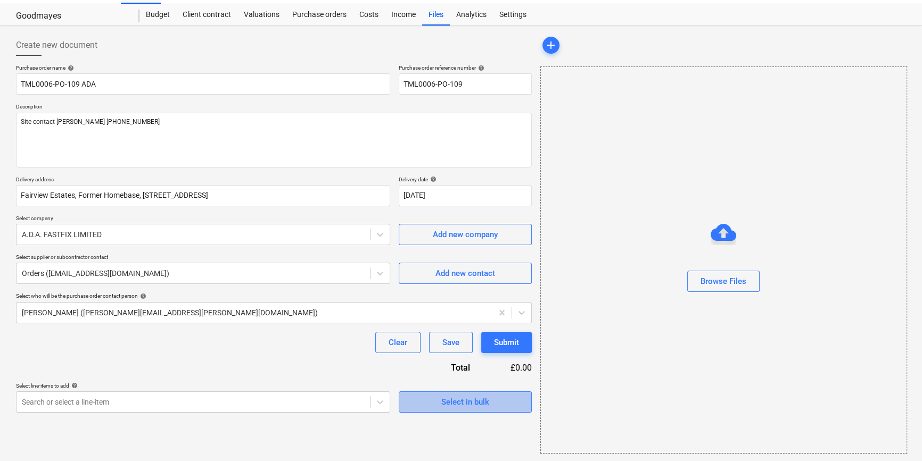
click at [479, 397] on div "Select in bulk" at bounding box center [465, 402] width 48 height 14
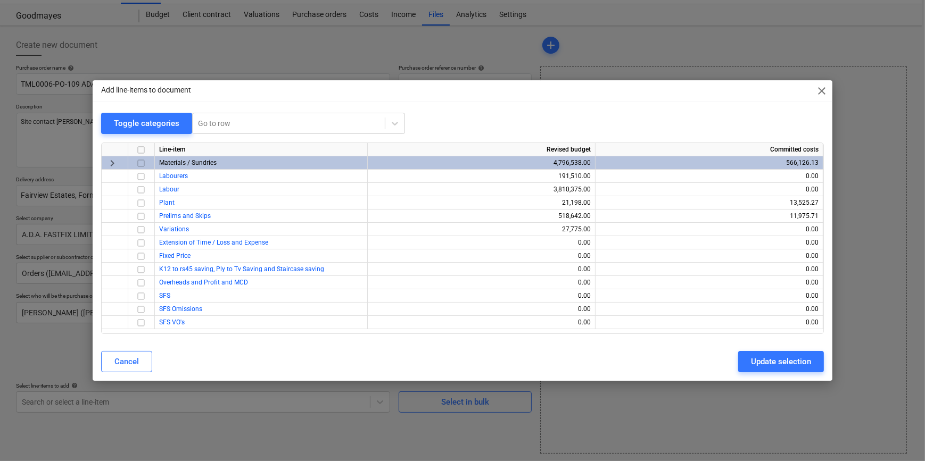
click at [138, 160] on input "checkbox" at bounding box center [141, 163] width 13 height 13
click at [761, 361] on div "Update selection" at bounding box center [781, 362] width 60 height 14
type textarea "x"
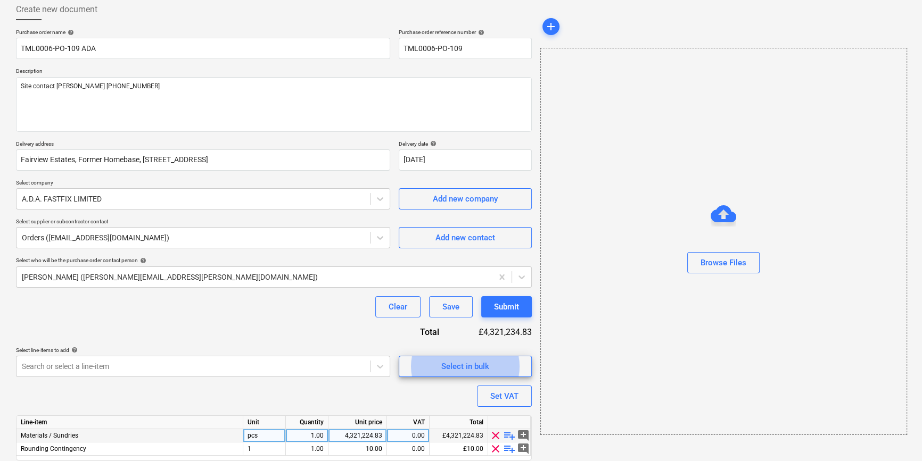
scroll to position [96, 0]
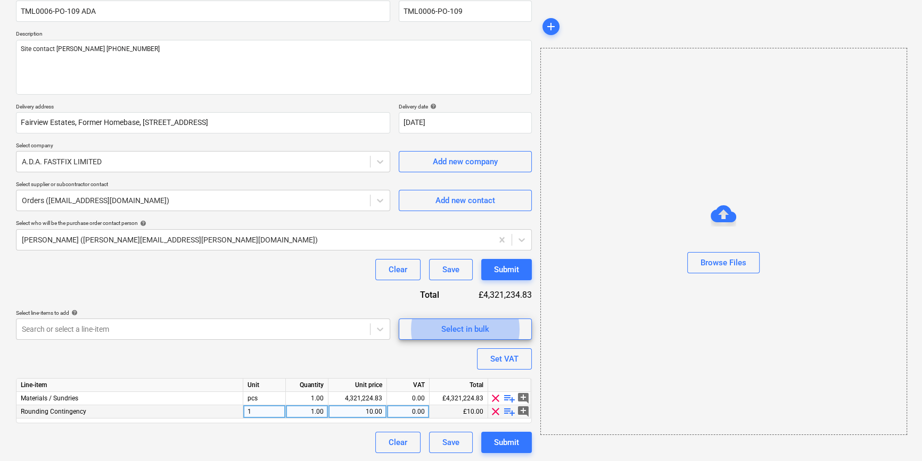
click at [498, 410] on span "clear" at bounding box center [495, 411] width 13 height 13
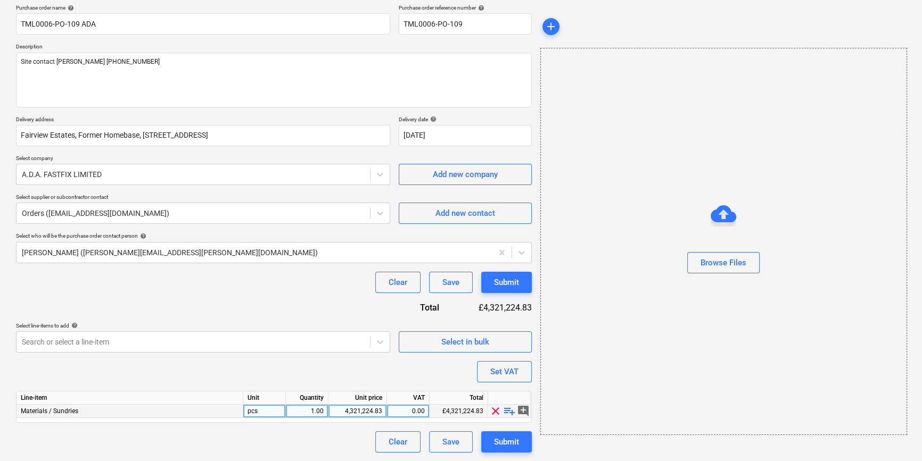
scroll to position [82, 0]
click at [509, 409] on span "playlist_add" at bounding box center [509, 411] width 13 height 13
type textarea "x"
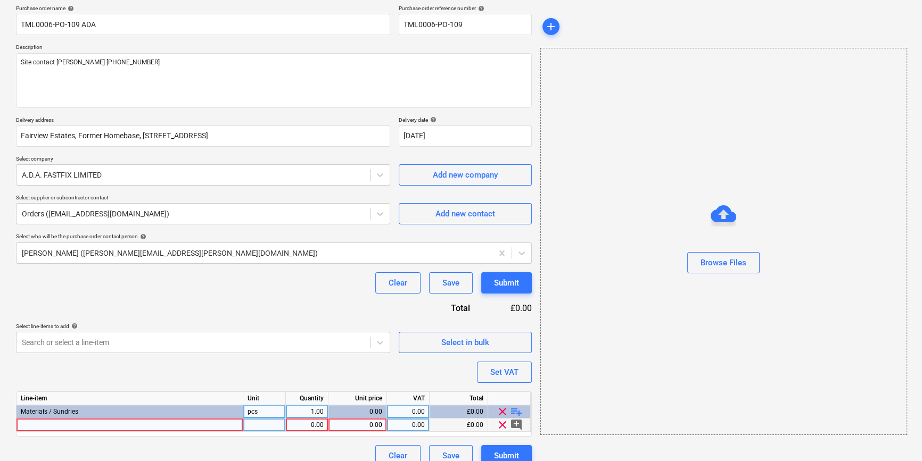
click at [31, 426] on div at bounding box center [129, 425] width 227 height 13
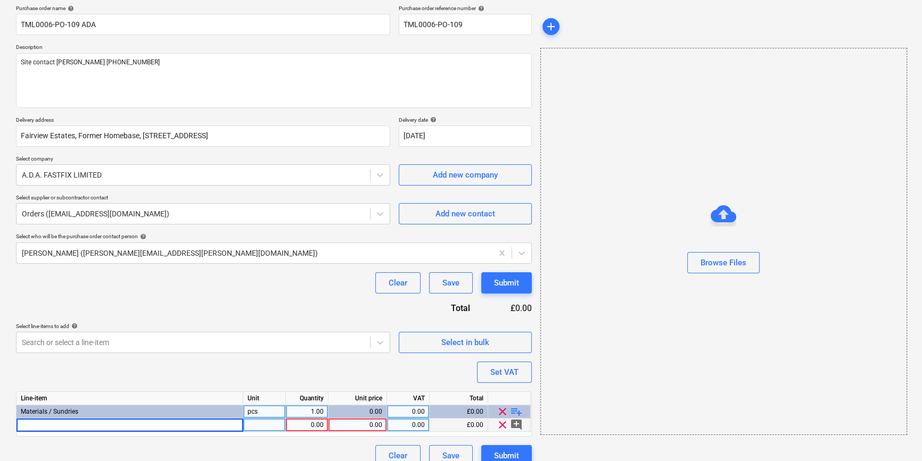
type input "Ceiling Wire (Roll)"
type textarea "x"
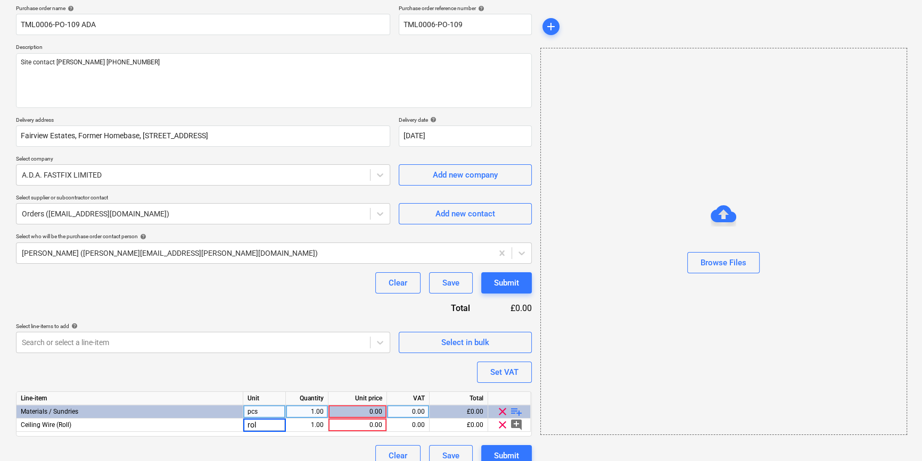
type input "roll"
type textarea "x"
type input "11.74"
type textarea "x"
type input "20"
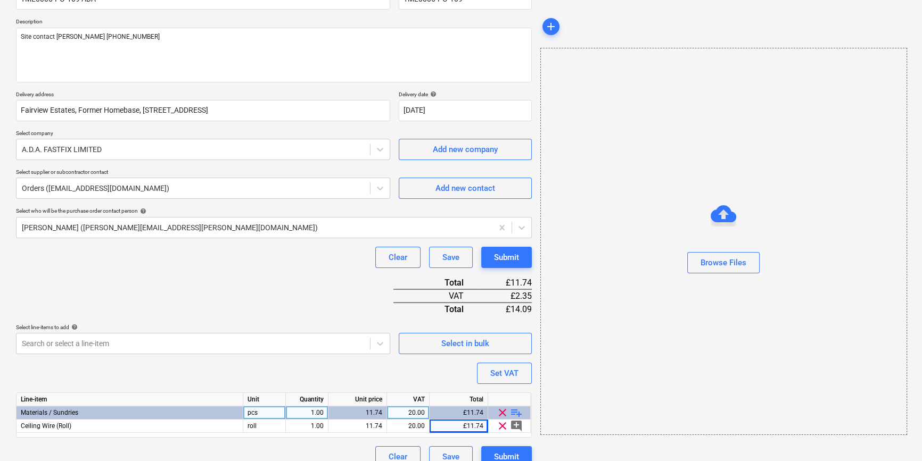
scroll to position [122, 0]
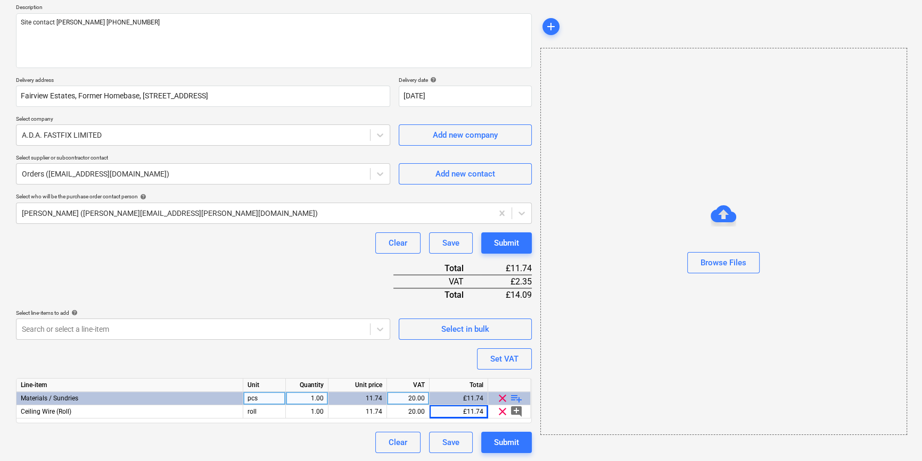
click at [520, 396] on span "playlist_add" at bounding box center [516, 398] width 13 height 13
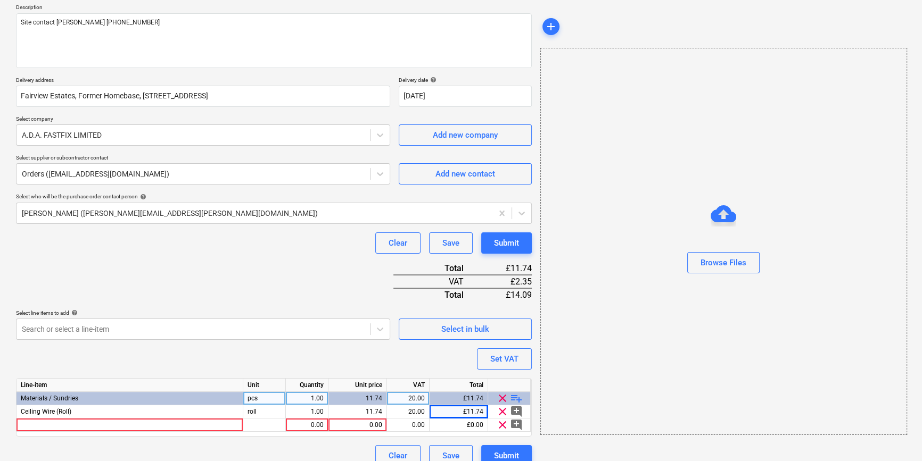
type textarea "x"
click at [57, 423] on div at bounding box center [129, 425] width 227 height 13
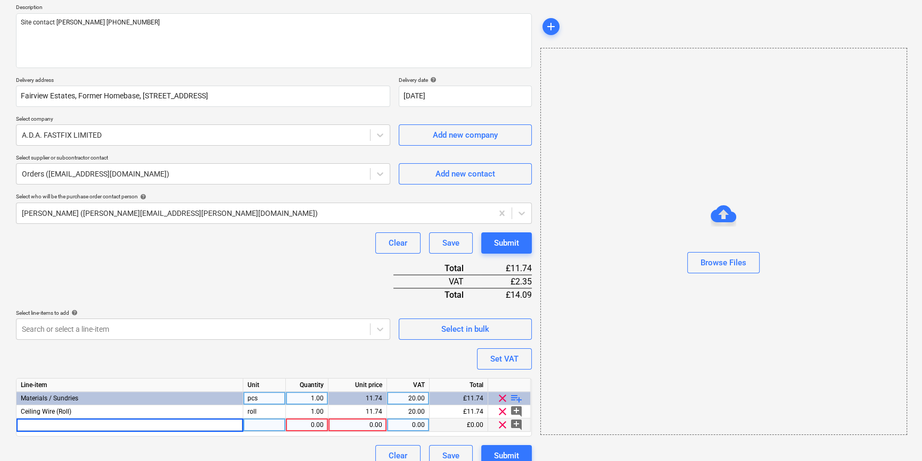
type input "M6 Wirehanger (Box 100)"
type textarea "x"
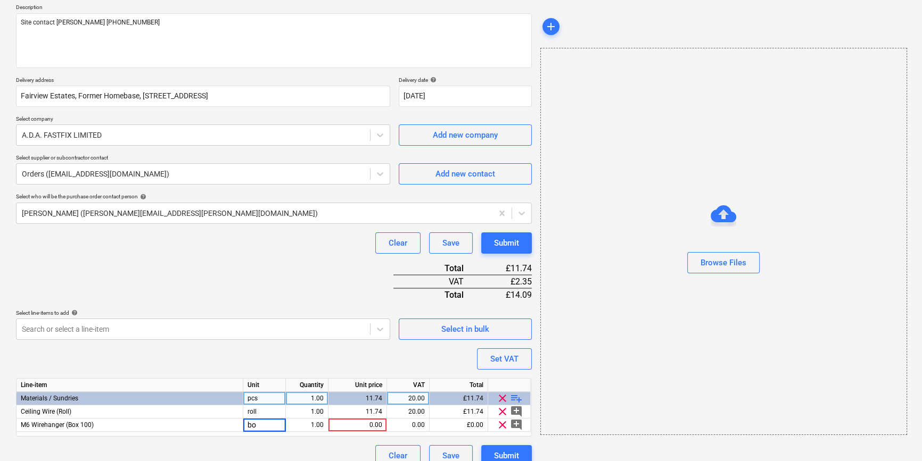
type input "box"
type textarea "x"
type input "10"
type textarea "x"
type input "8.68"
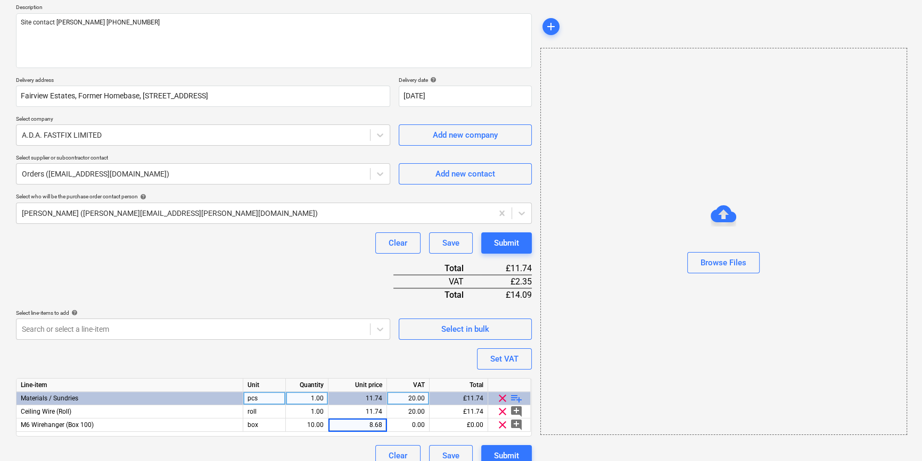
type textarea "x"
type input "20"
click at [517, 395] on span "playlist_add" at bounding box center [516, 398] width 13 height 13
type textarea "x"
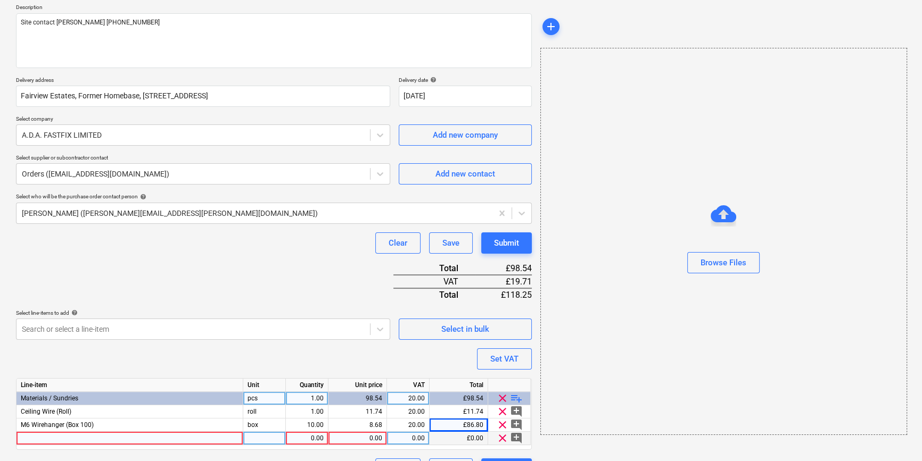
click at [31, 436] on div at bounding box center [129, 438] width 227 height 13
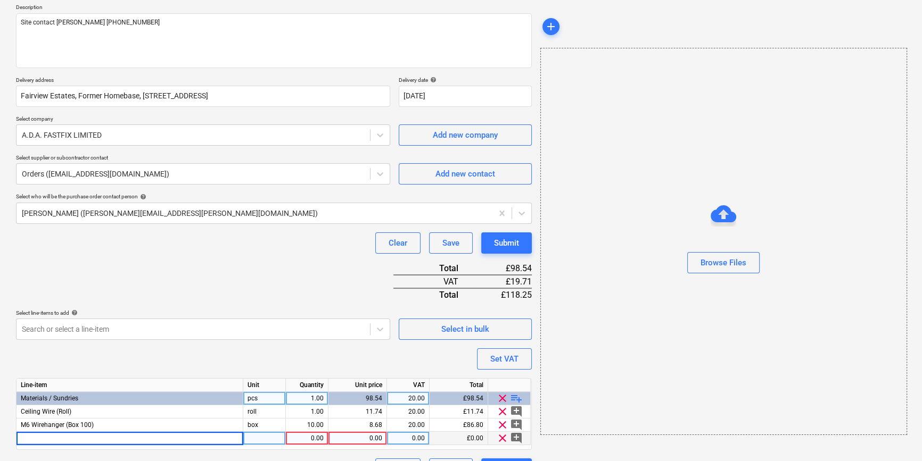
type input "Gyproc Easi-Fill 60 (10kg)"
type textarea "x"
type input "bag"
type textarea "x"
type input "80"
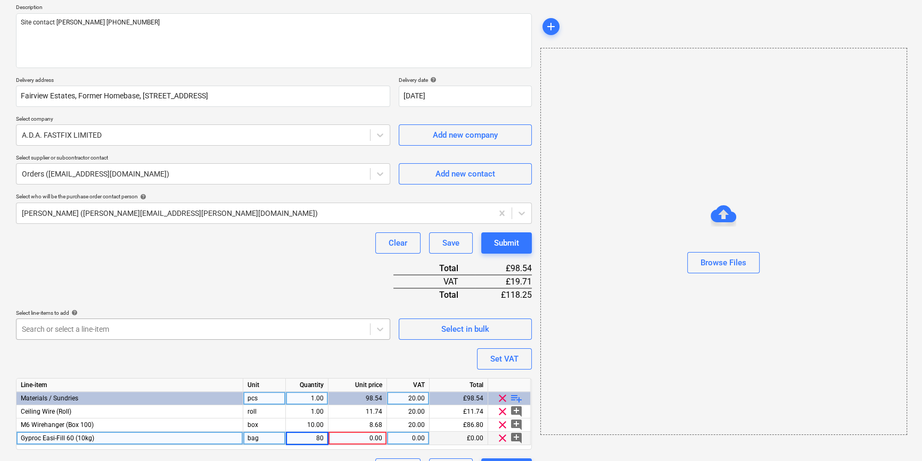
type textarea "x"
type input "16.52"
type textarea "x"
type input "20"
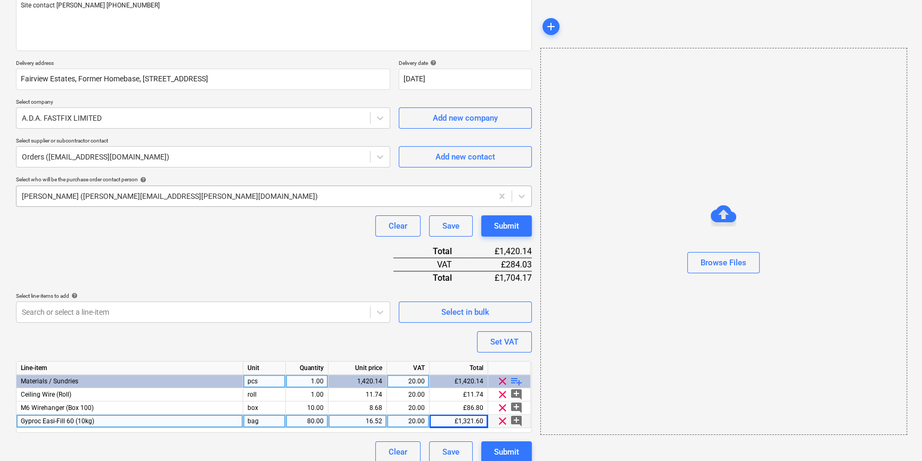
scroll to position [149, 0]
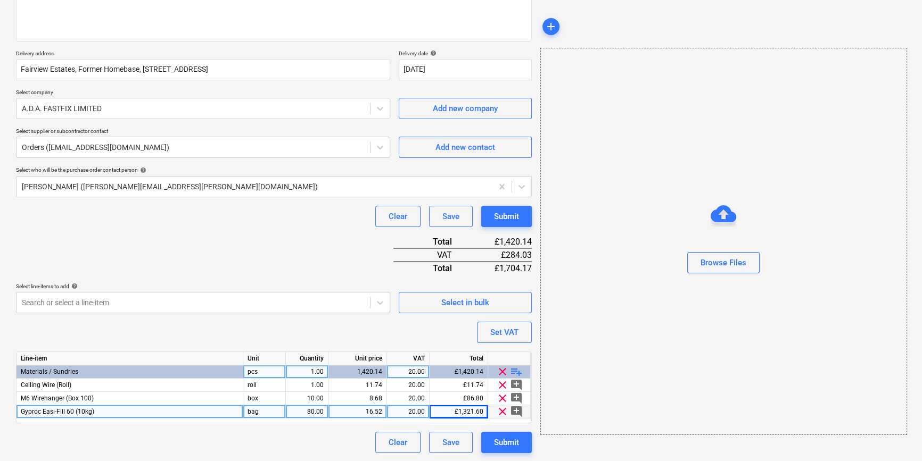
click at [514, 371] on span "playlist_add" at bounding box center [516, 372] width 13 height 13
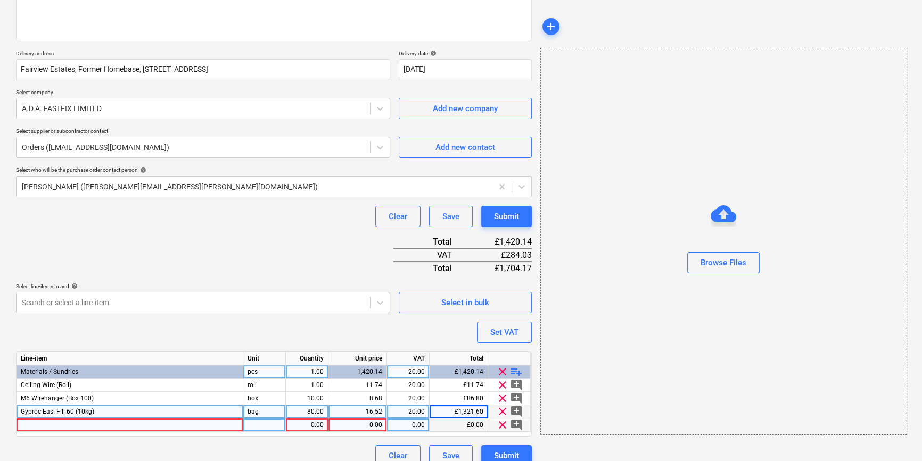
click at [45, 425] on div at bounding box center [129, 425] width 227 height 13
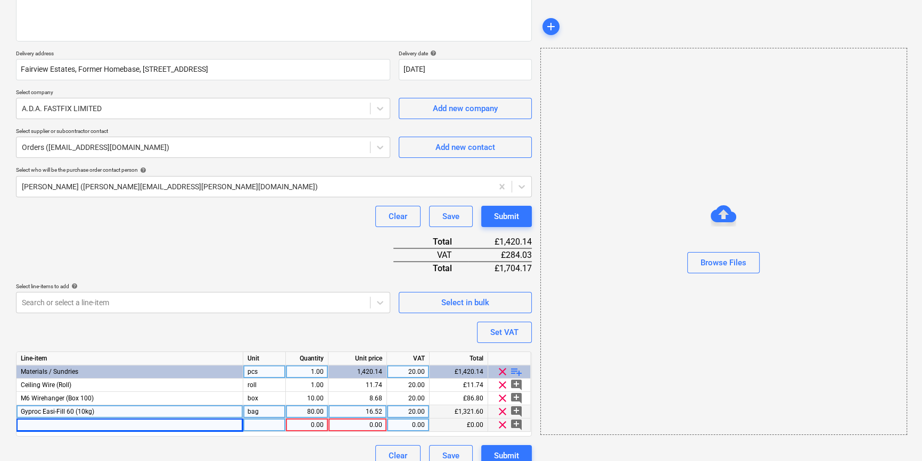
type textarea "x"
click at [64, 424] on div at bounding box center [129, 425] width 227 height 13
type input "[PERSON_NAME] Fibre Tape"
type textarea "x"
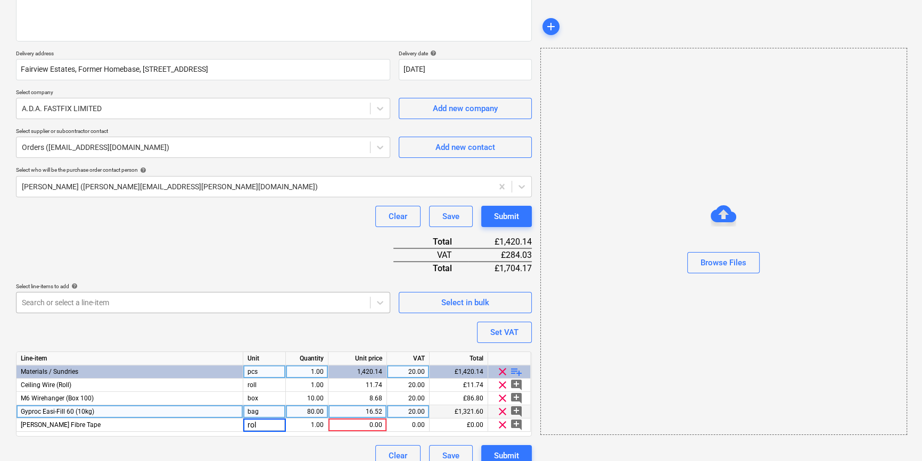
type input "roll"
type textarea "x"
type input "24"
type textarea "x"
type input "5.1"
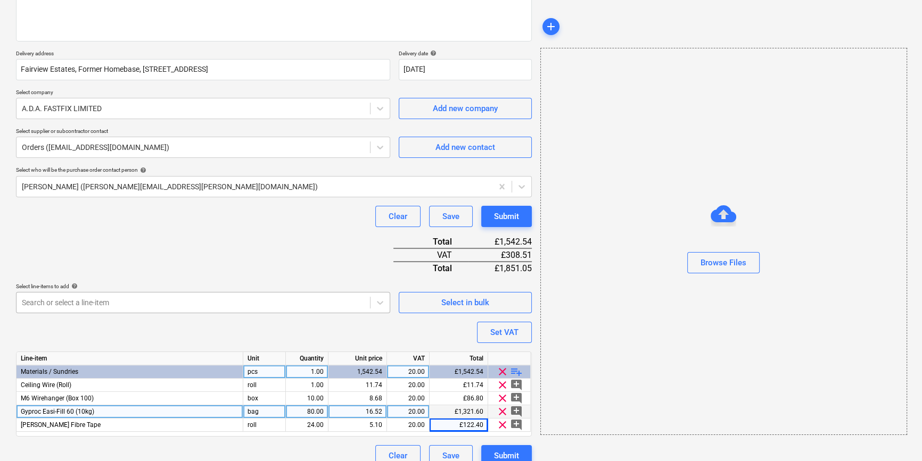
scroll to position [162, 0]
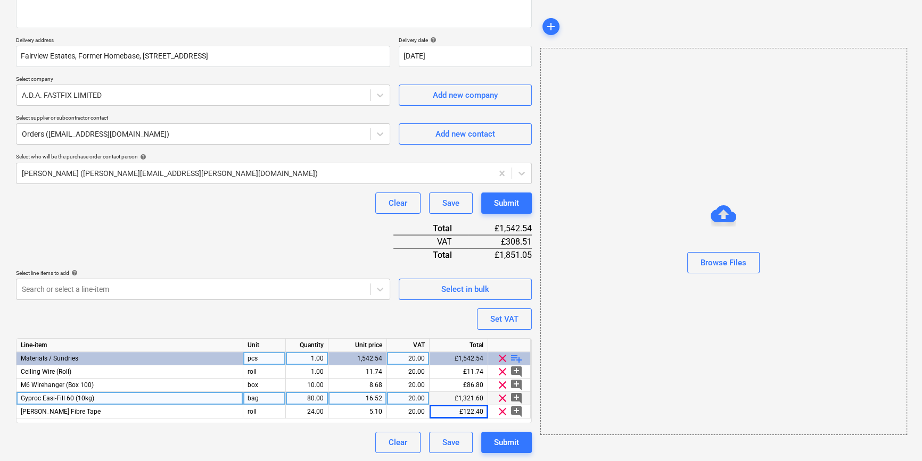
click at [516, 357] on span "playlist_add" at bounding box center [516, 358] width 13 height 13
type textarea "x"
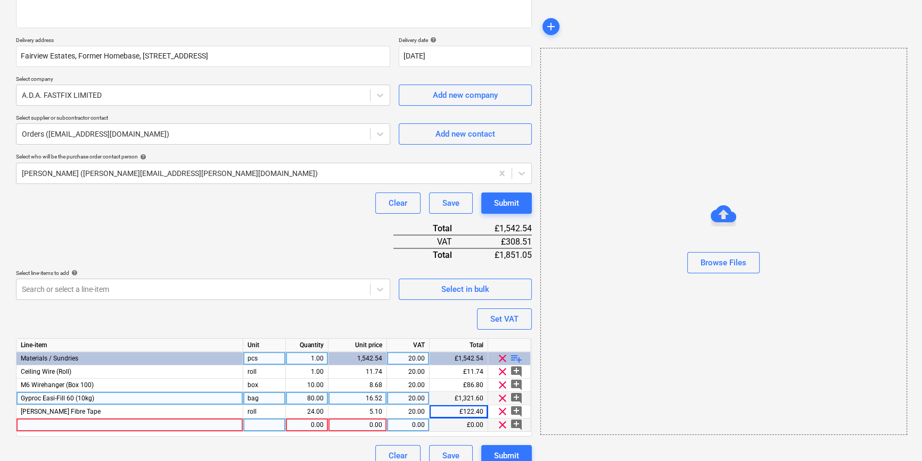
click at [37, 421] on div at bounding box center [129, 425] width 227 height 13
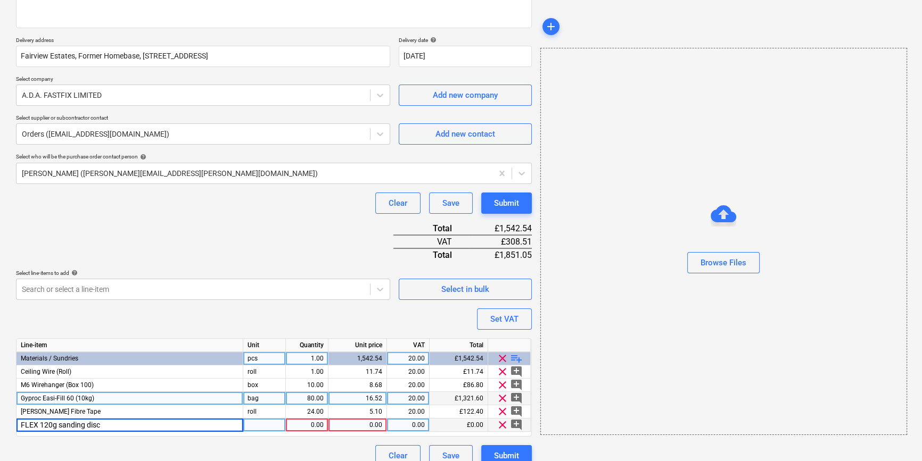
type input "FLEX 120g sanding discs"
type textarea "x"
type input "pack"
type textarea "x"
type input "25"
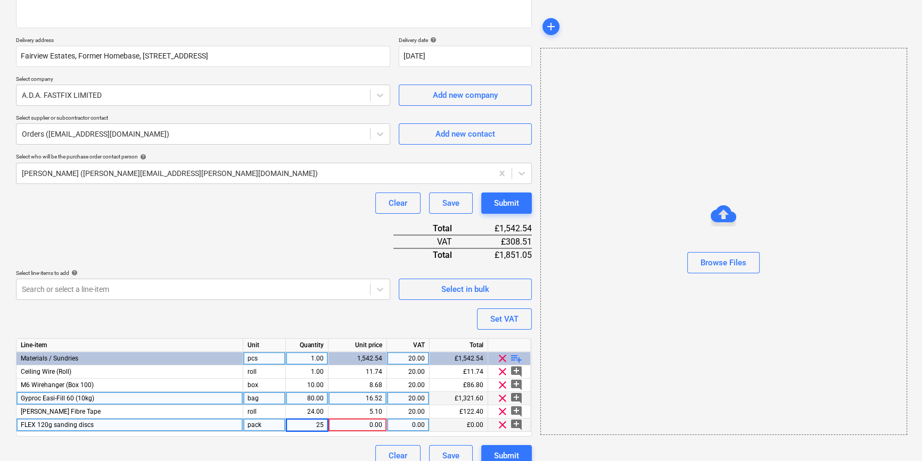
type textarea "x"
type input "38.05"
type textarea "x"
type input "20"
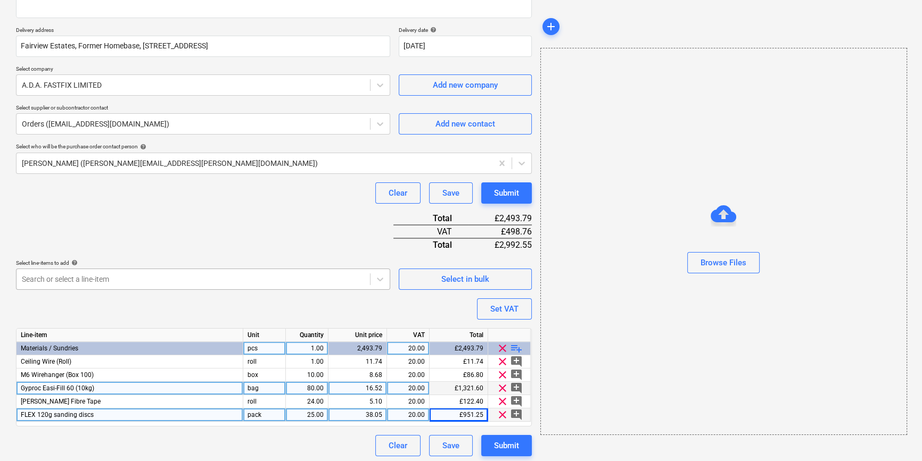
scroll to position [176, 0]
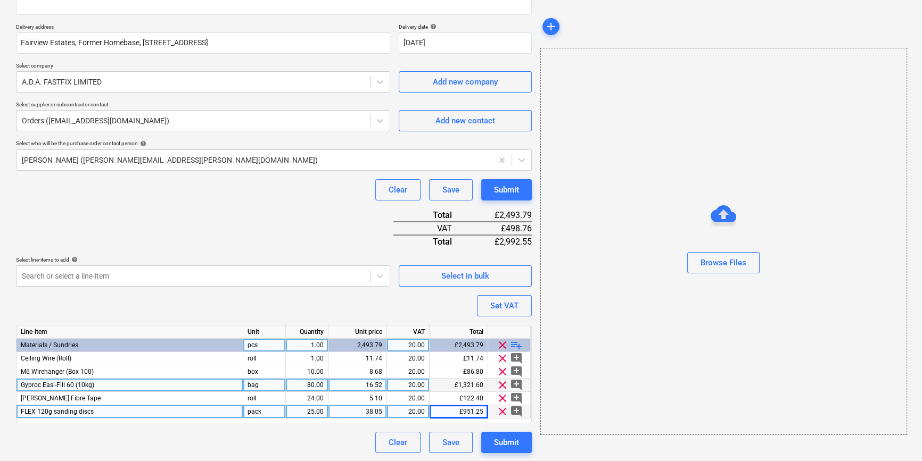
click at [516, 344] on span "playlist_add" at bounding box center [516, 345] width 13 height 13
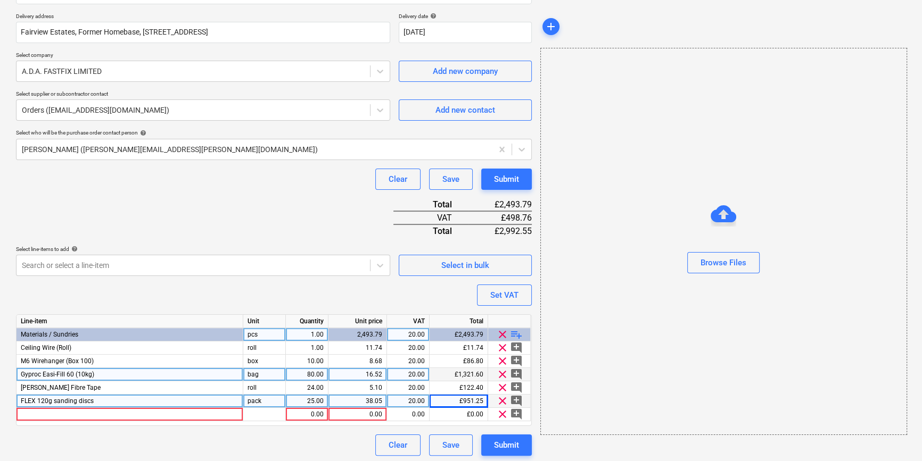
scroll to position [189, 0]
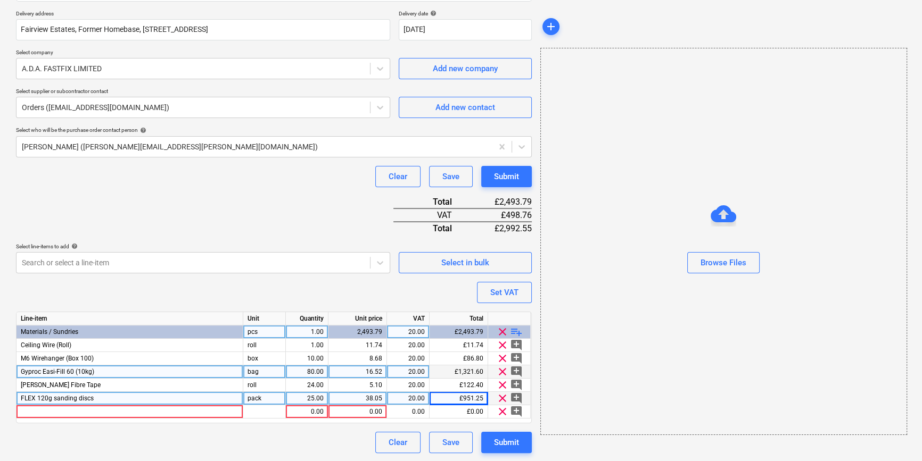
type textarea "x"
click at [51, 411] on div at bounding box center [129, 411] width 227 height 13
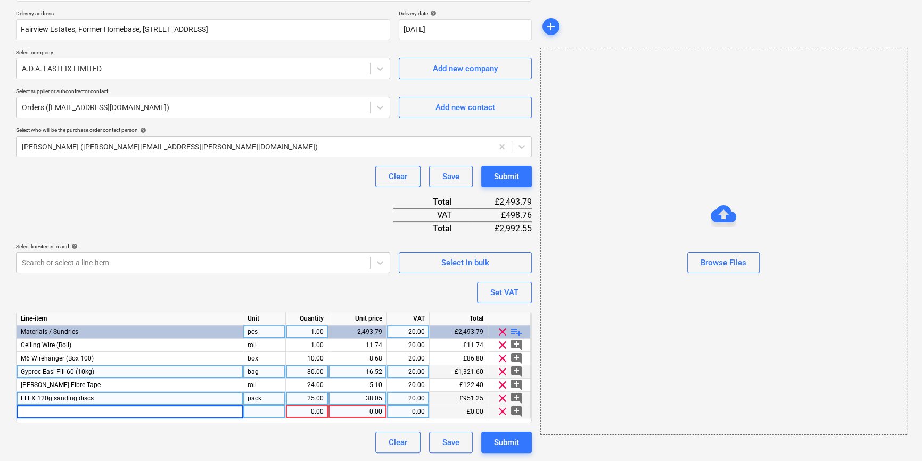
type input "TP3 P/U Palm Coated Glove Size 9 Cut Level 3"
type textarea "x"
type input "40"
type textarea "x"
type input "2.53"
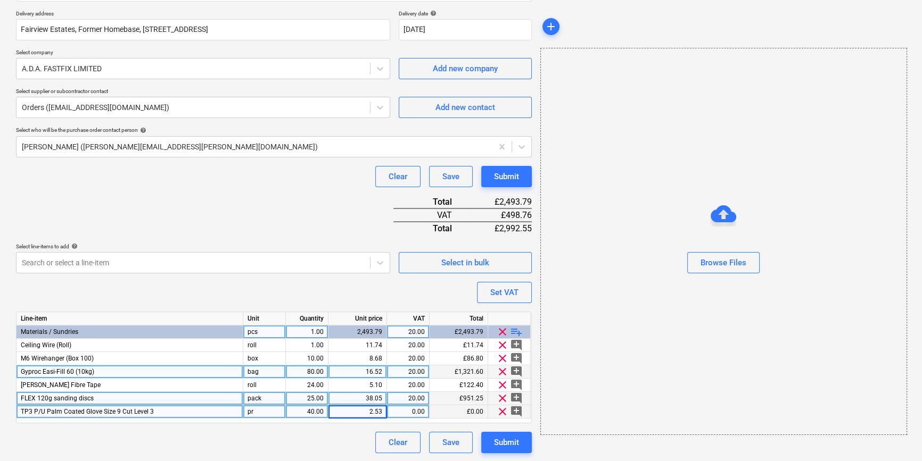
type textarea "x"
type input "20"
click at [510, 329] on span "playlist_add" at bounding box center [516, 332] width 13 height 13
type textarea "x"
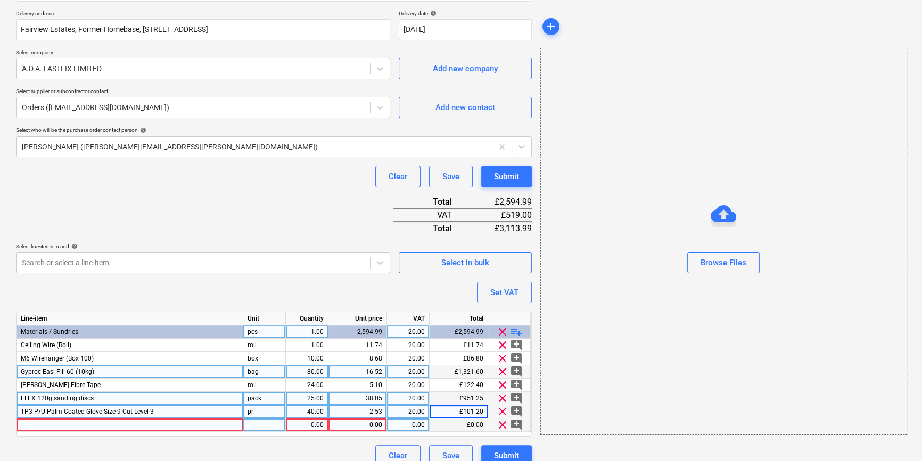
click at [68, 426] on div at bounding box center [129, 425] width 227 height 13
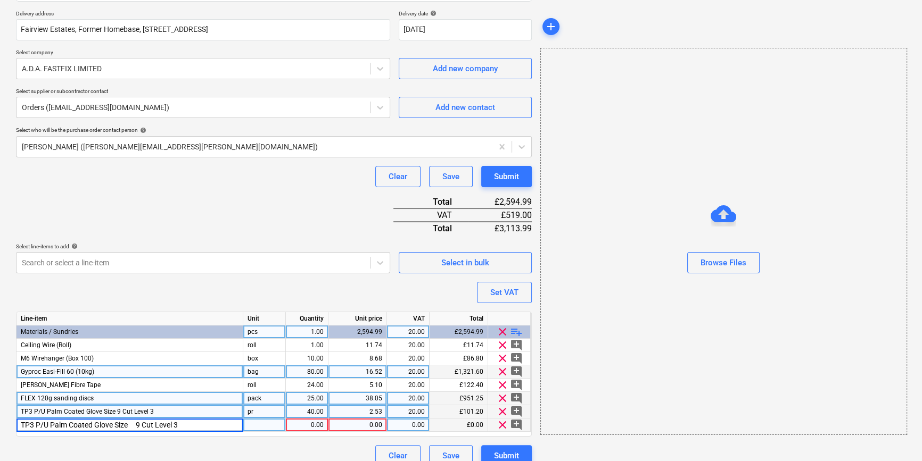
click at [138, 421] on input "TP3 P/U Palm Coated Glove Size 9 Cut Level 3" at bounding box center [129, 425] width 226 height 13
type input "TP3 P/U Palm Coated Glove Size 10 Cut Level 3"
type textarea "x"
type input "pr"
type textarea "x"
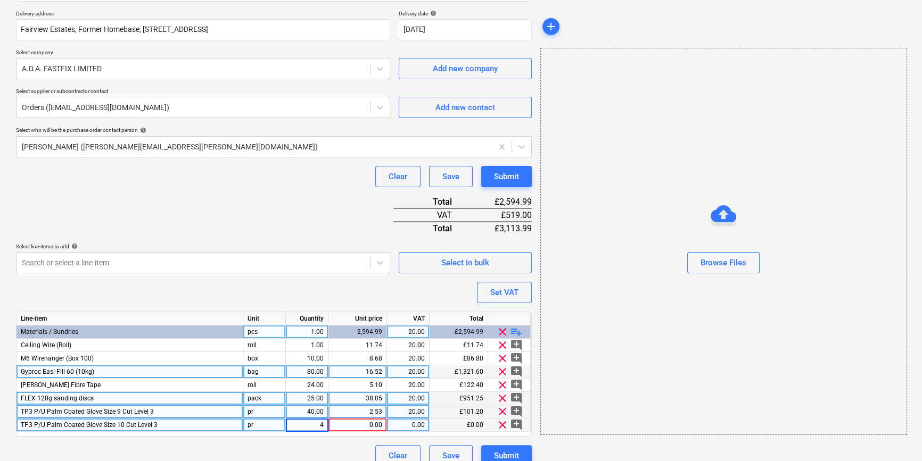
type input "40"
type textarea "x"
type input "2.53"
type textarea "x"
type input "20"
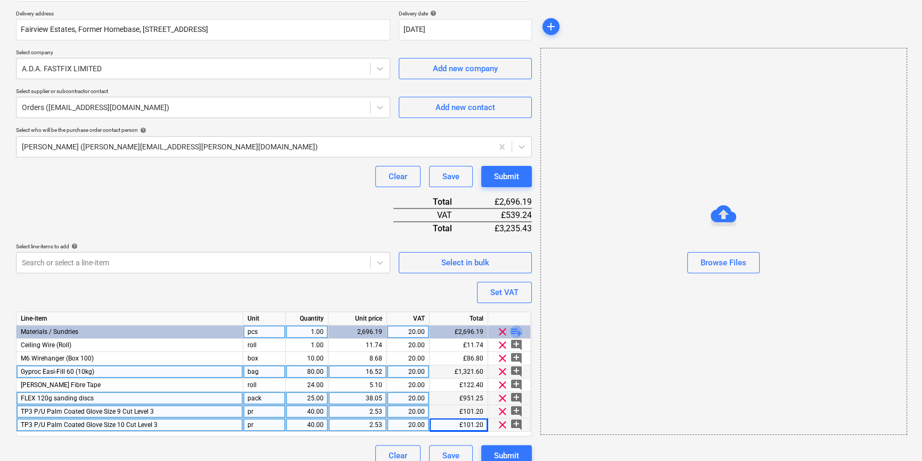
click at [521, 334] on span "playlist_add" at bounding box center [516, 332] width 13 height 13
type textarea "x"
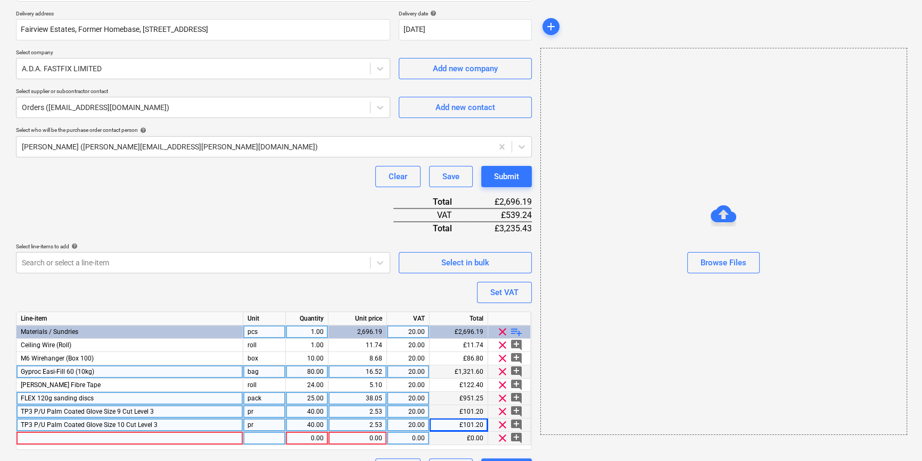
click at [36, 440] on div at bounding box center [129, 438] width 227 height 13
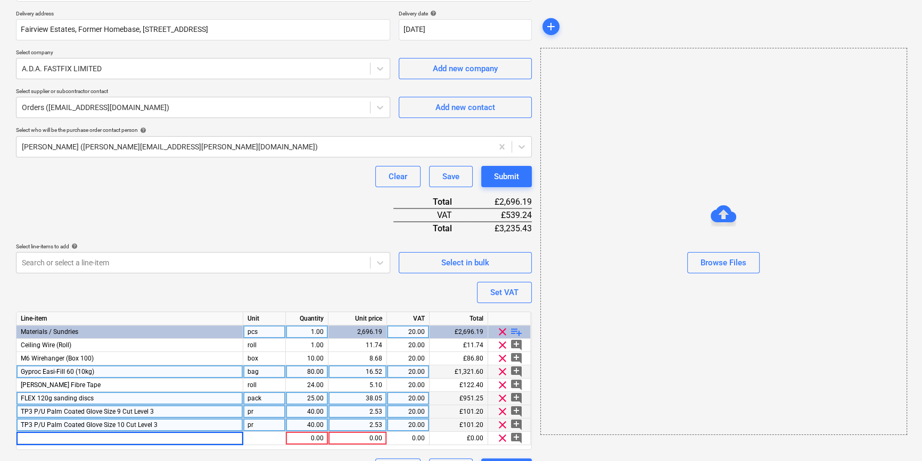
type input "9” Black Plastic Tray & Roller"
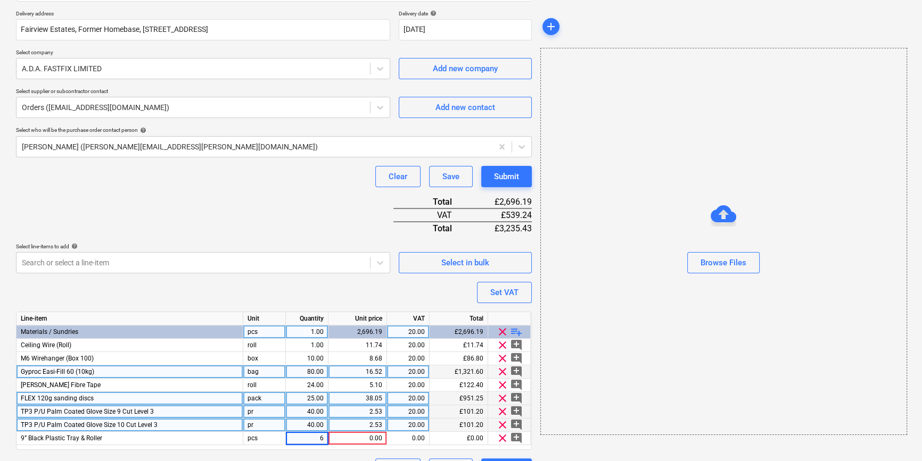
type textarea "x"
type input "3.64"
type textarea "x"
type input "20"
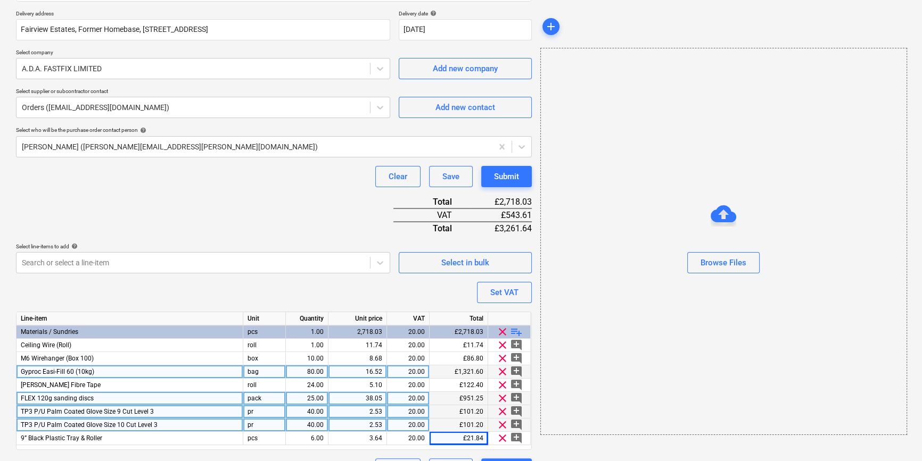
click at [517, 331] on span "playlist_add" at bounding box center [516, 332] width 13 height 13
type textarea "x"
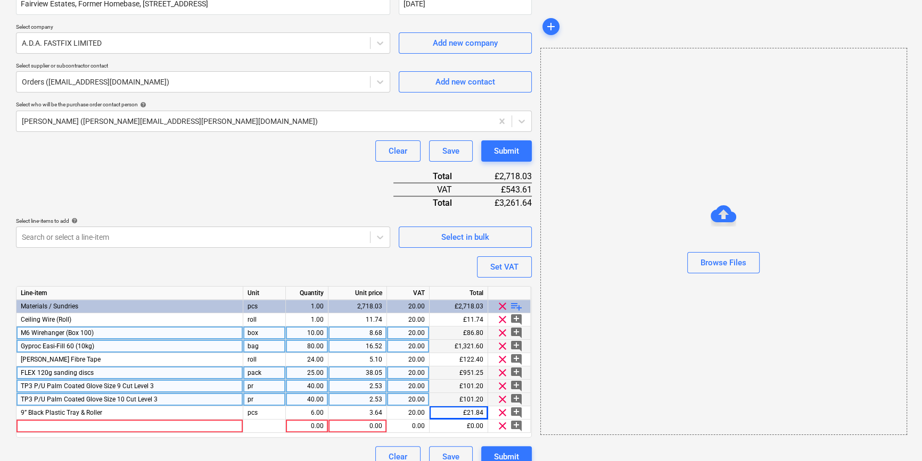
scroll to position [229, 0]
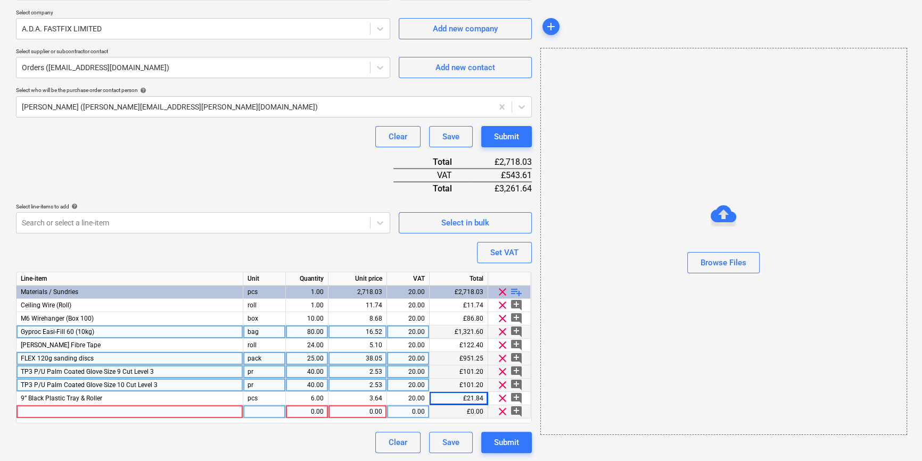
click at [32, 411] on div at bounding box center [129, 411] width 227 height 13
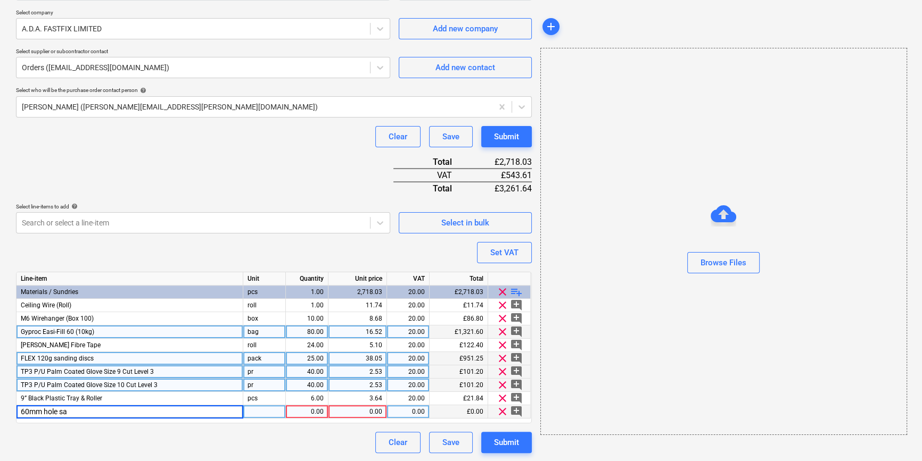
type input "60mm hole saw"
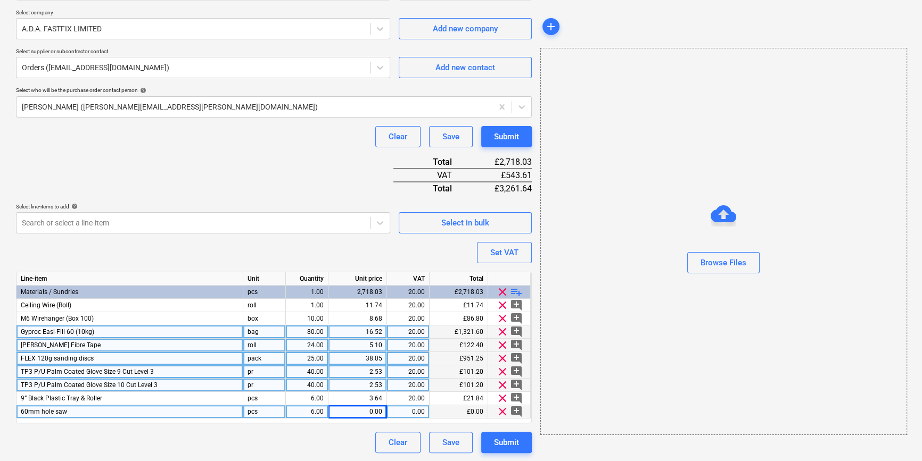
type textarea "x"
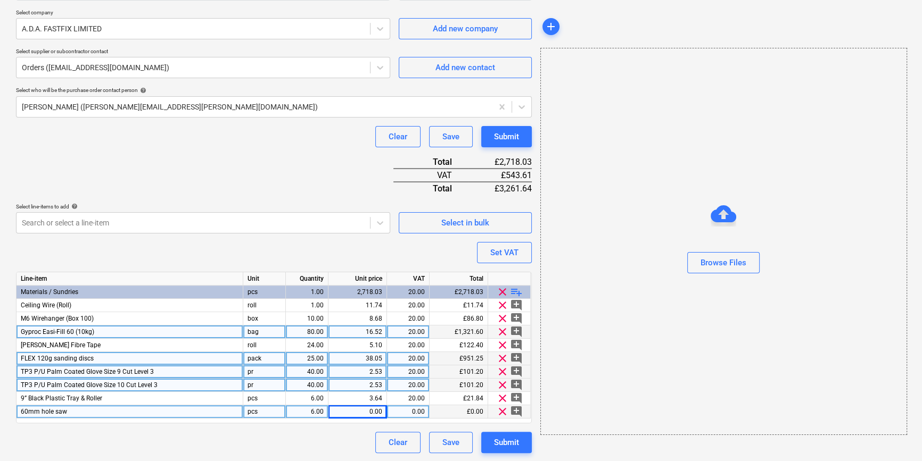
click at [368, 412] on div "0.00" at bounding box center [357, 411] width 49 height 13
type input "10"
type textarea "x"
type input "20"
click at [515, 288] on span "playlist_add" at bounding box center [516, 292] width 13 height 13
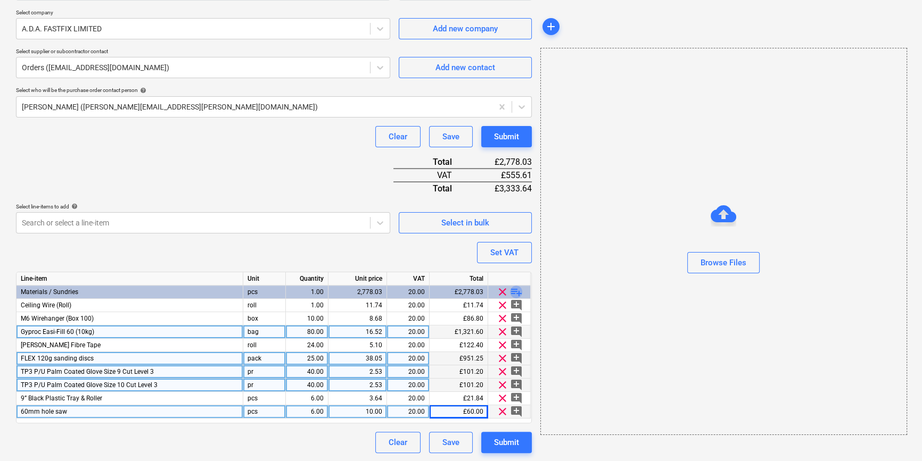
type textarea "x"
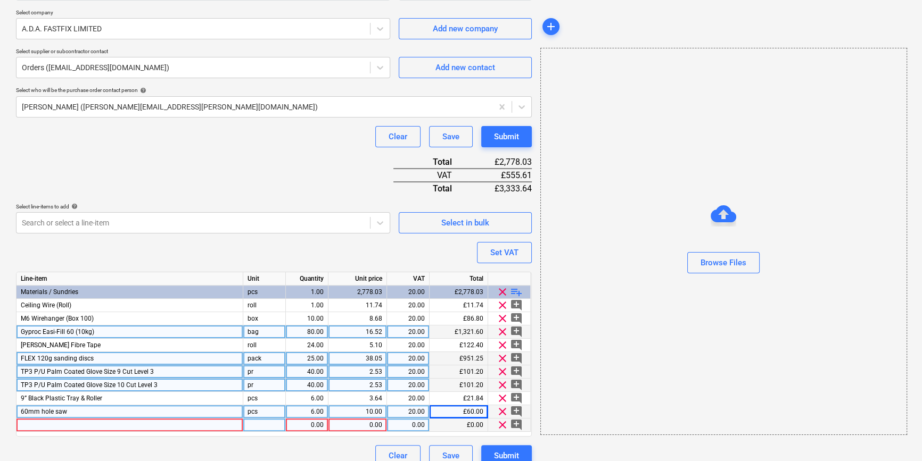
click at [31, 424] on div at bounding box center [129, 425] width 227 height 13
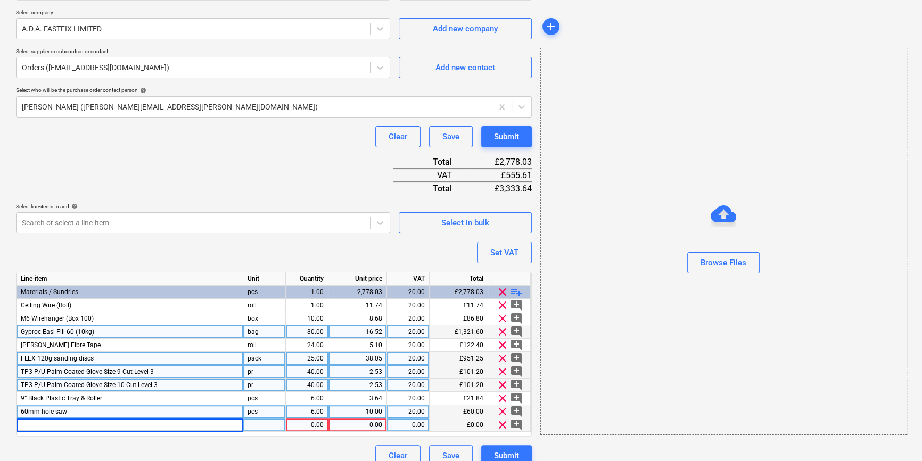
type input "[PERSON_NAME] (Pack 10)"
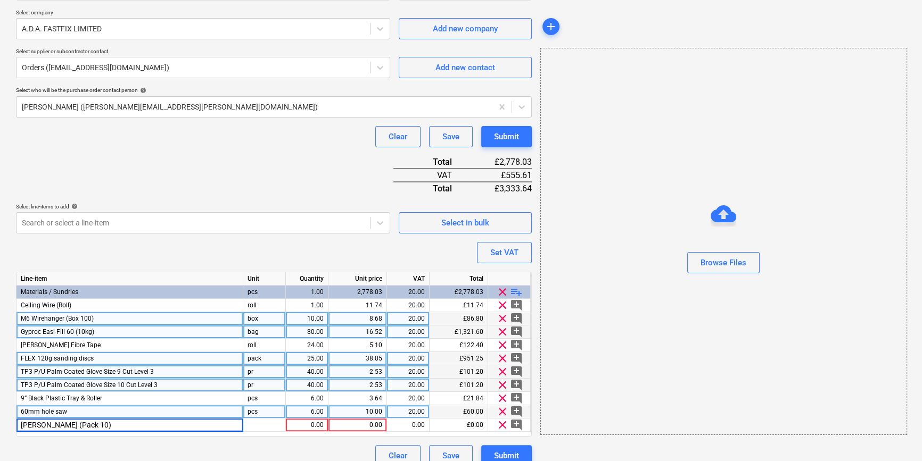
type textarea "x"
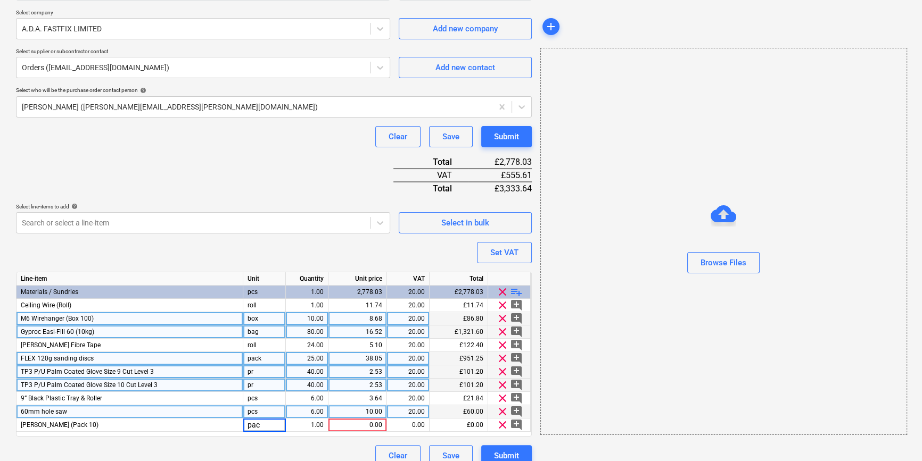
type input "pack"
type textarea "x"
type input "10.65"
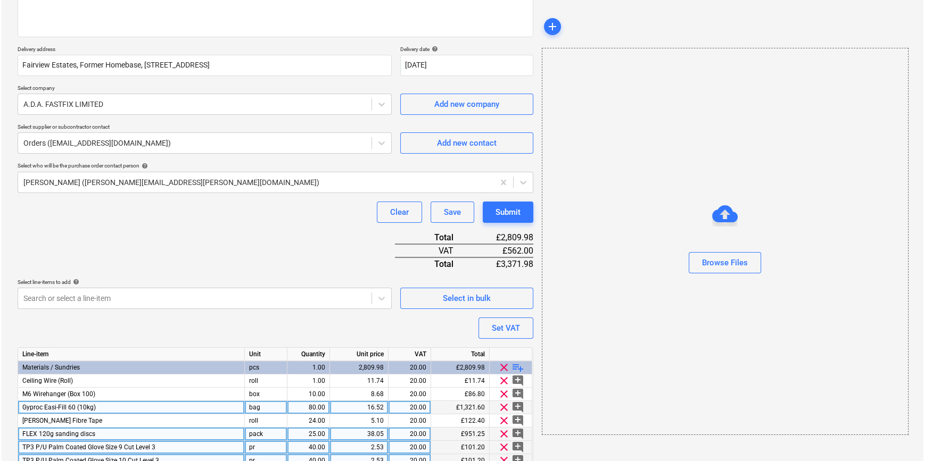
scroll to position [242, 0]
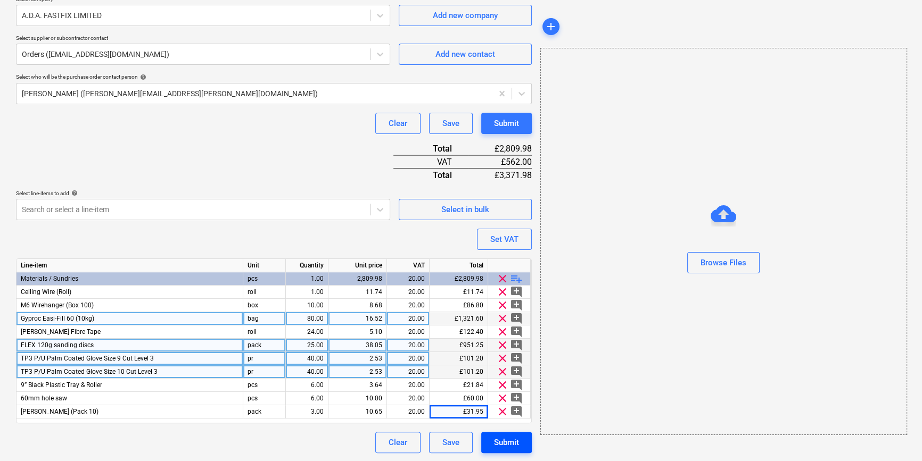
click at [507, 442] on div "Submit" at bounding box center [506, 443] width 25 height 14
type textarea "x"
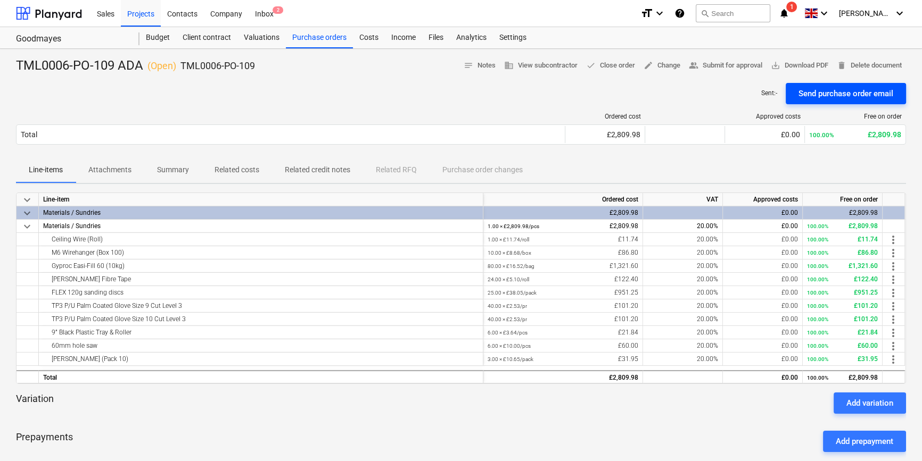
click at [814, 96] on div "Send purchase order email" at bounding box center [845, 94] width 95 height 14
